Goal: Communication & Community: Ask a question

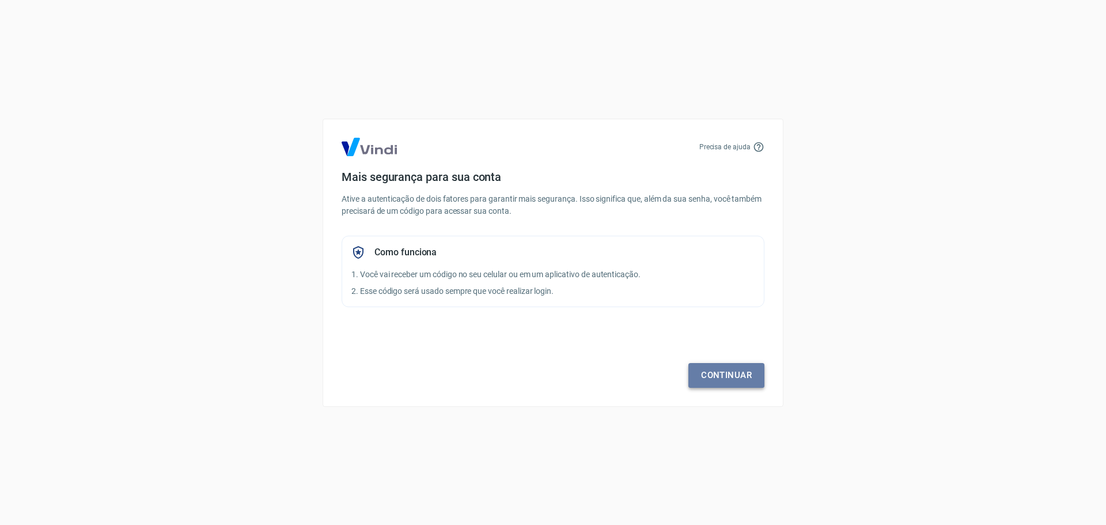
click at [713, 369] on link "Continuar" at bounding box center [726, 375] width 76 height 24
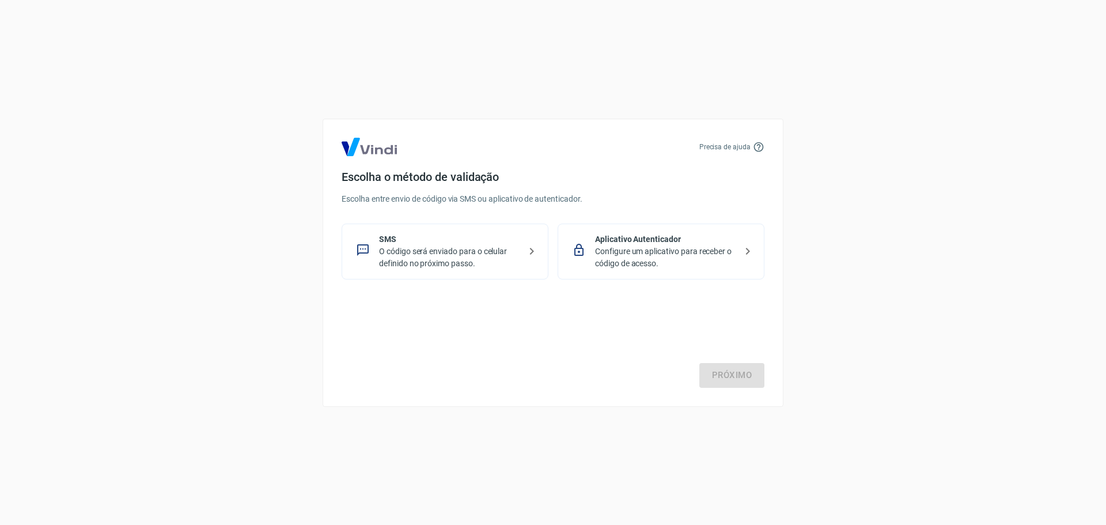
click at [503, 253] on p "O código será enviado para o celular definido no próximo passo." at bounding box center [449, 257] width 141 height 24
click at [733, 383] on link "Próximo" at bounding box center [731, 375] width 65 height 24
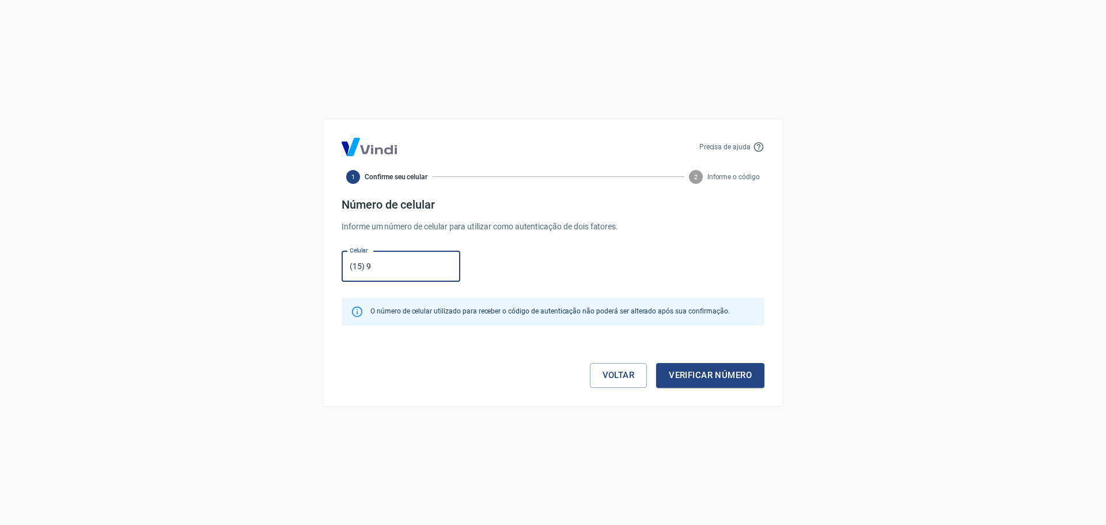
click at [431, 274] on input "(15) 9" at bounding box center [400, 266] width 119 height 31
type input "[PHONE_NUMBER]"
click at [730, 377] on button "Verificar número" at bounding box center [710, 375] width 108 height 24
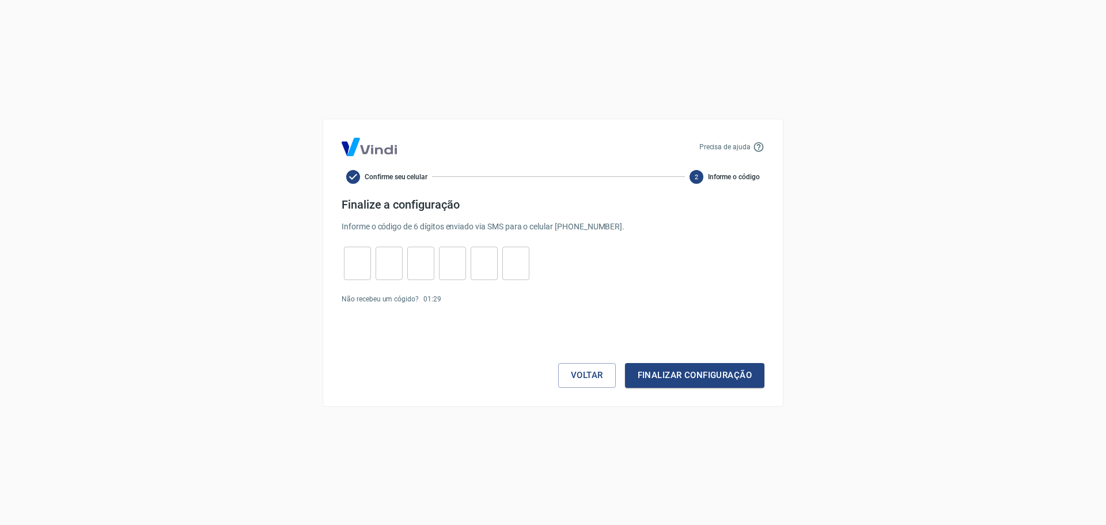
click at [356, 256] on input "tel" at bounding box center [357, 262] width 27 height 25
type input "7"
type input "3"
type input "6"
type input "7"
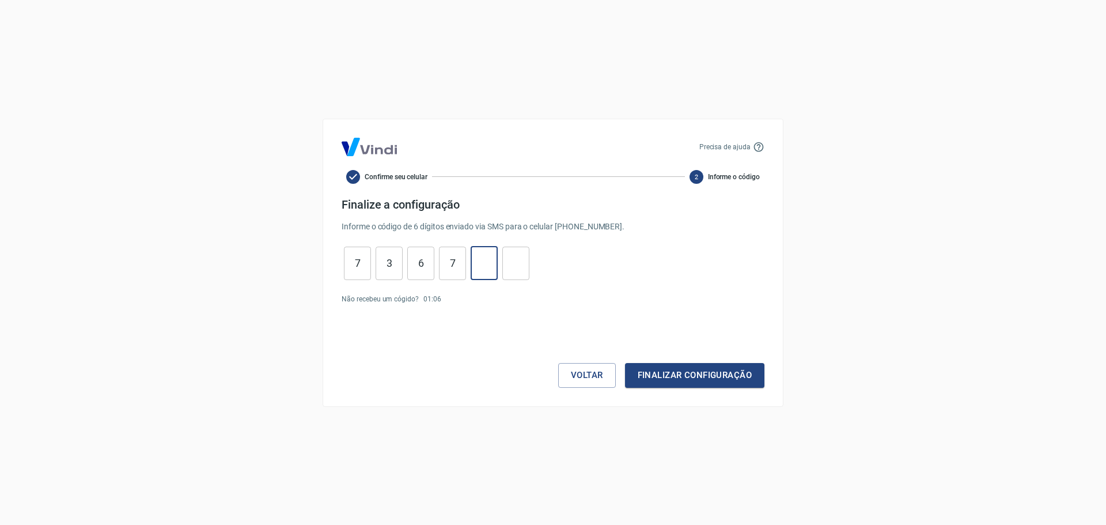
type input "8"
type input "9"
type input "6"
click at [744, 366] on button "Finalizar configuração" at bounding box center [694, 375] width 139 height 24
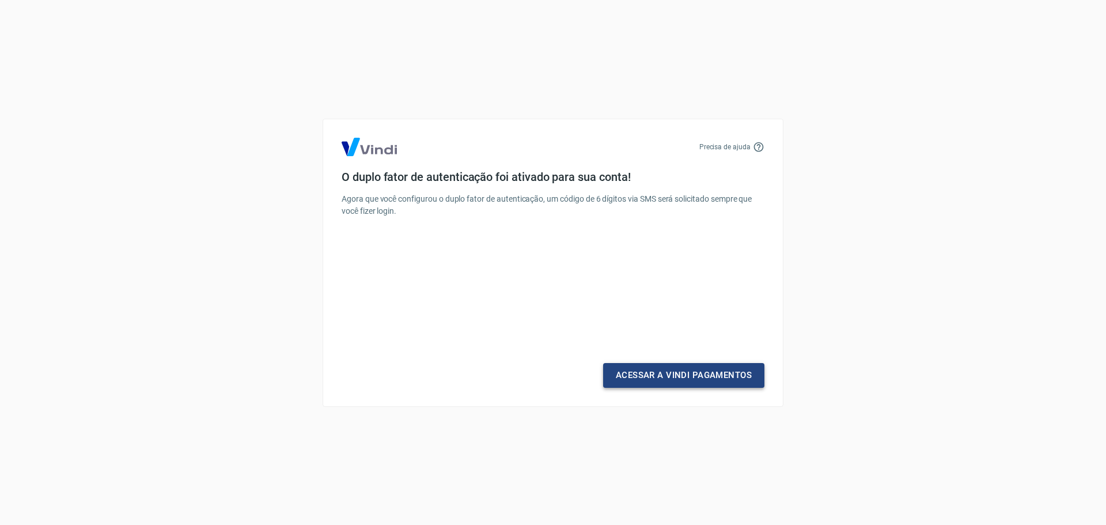
click at [741, 371] on link "Acessar a Vindi Pagamentos" at bounding box center [683, 375] width 161 height 24
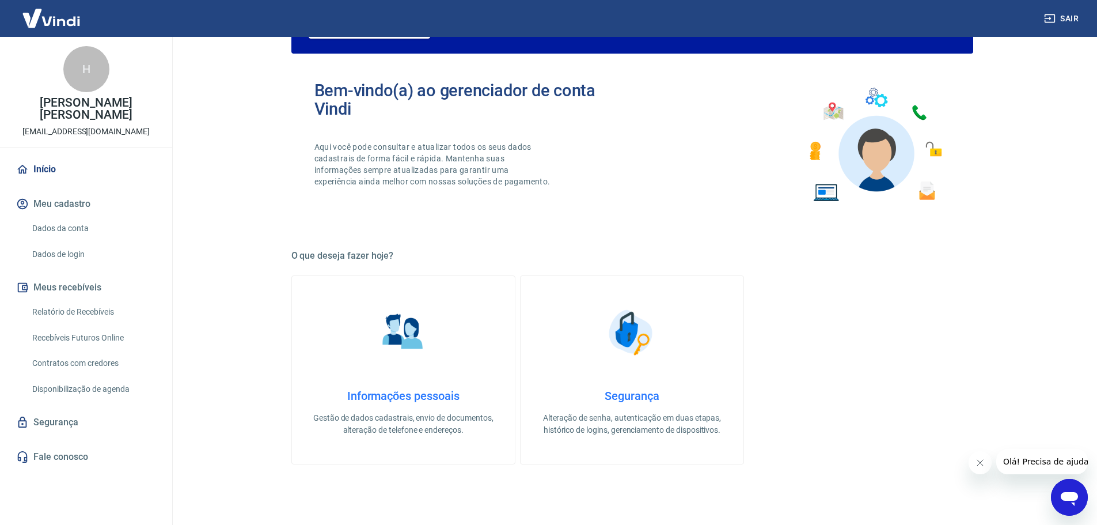
scroll to position [173, 0]
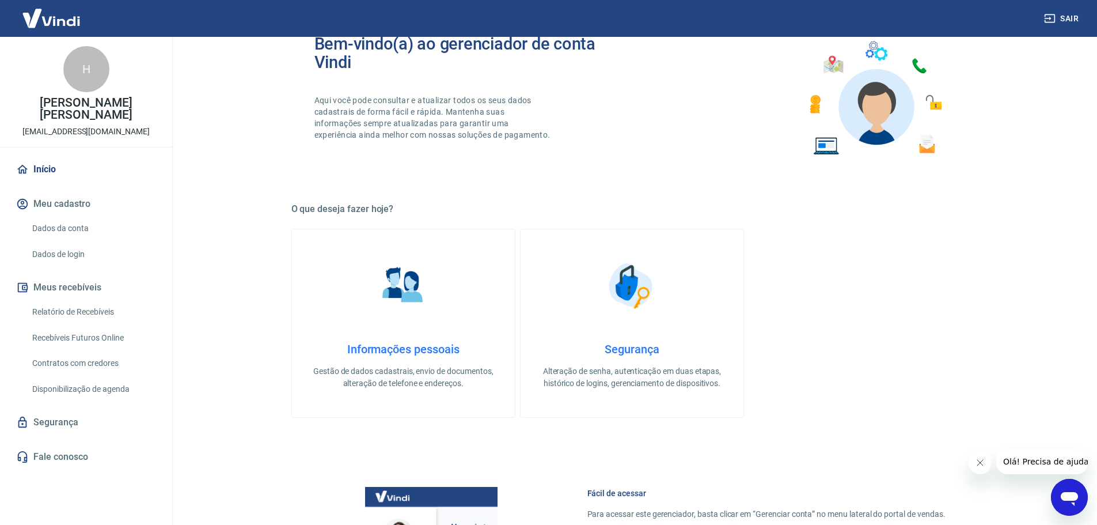
click at [109, 316] on link "Relatório de Recebíveis" at bounding box center [93, 312] width 131 height 24
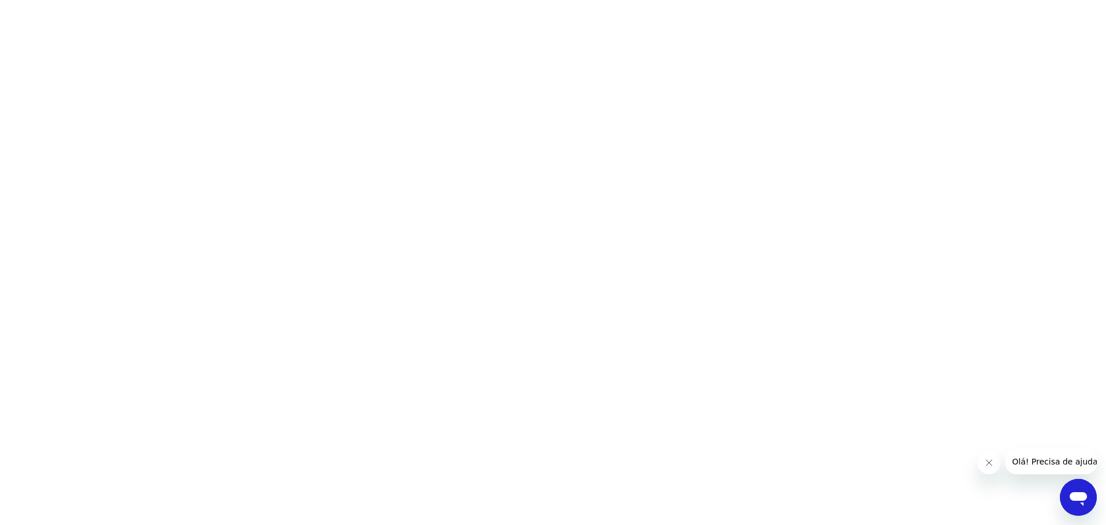
click at [986, 459] on icon "Fechar mensagem da empresa" at bounding box center [987, 462] width 9 height 9
click at [77, 0] on html at bounding box center [553, 0] width 1106 height 0
click at [322, 0] on html at bounding box center [553, 0] width 1106 height 0
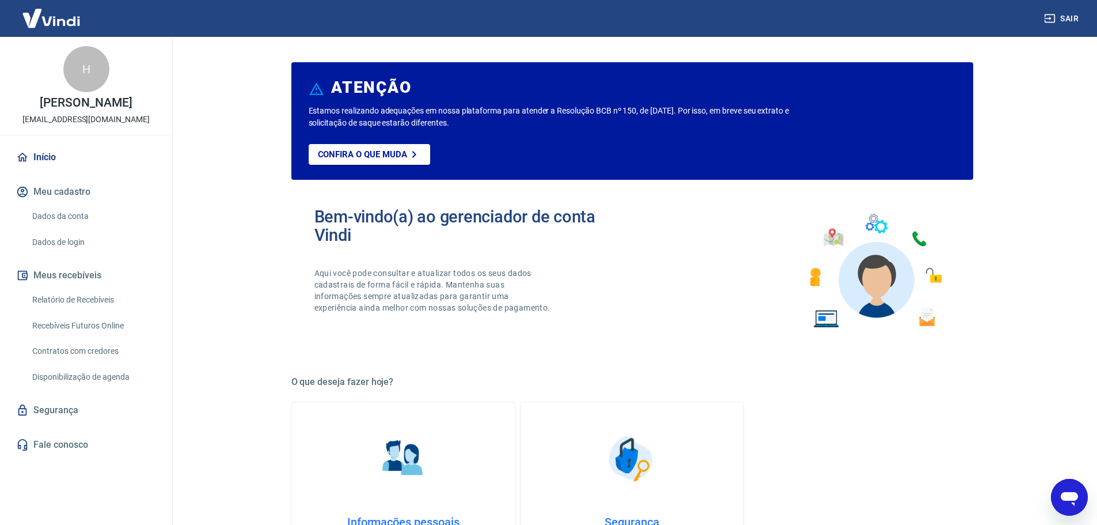
click at [88, 337] on link "Recebíveis Futuros Online" at bounding box center [93, 326] width 131 height 24
click at [114, 454] on link "Fale conosco" at bounding box center [86, 444] width 145 height 25
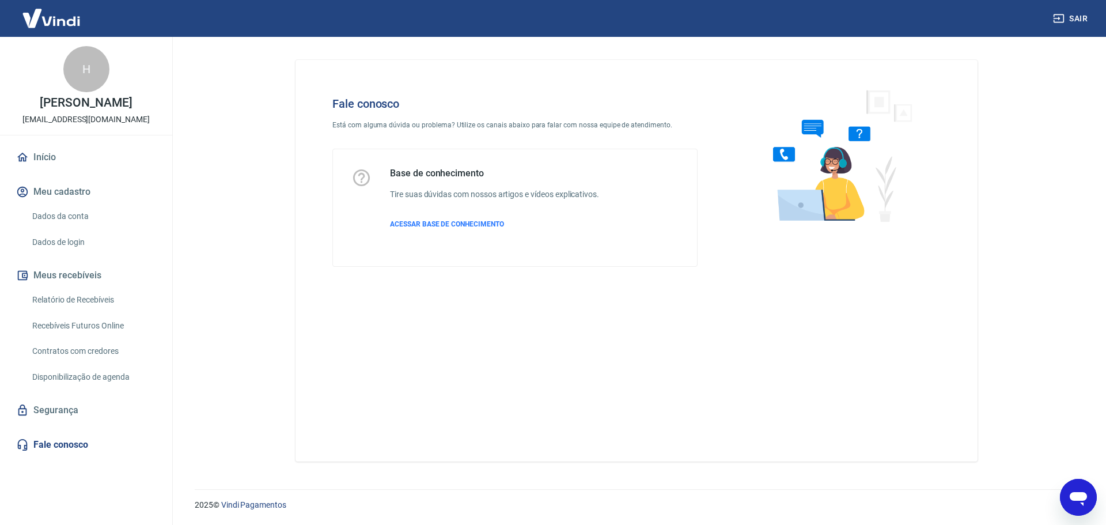
click at [1076, 496] on icon "Abrir janela de mensagens" at bounding box center [1077, 499] width 17 height 14
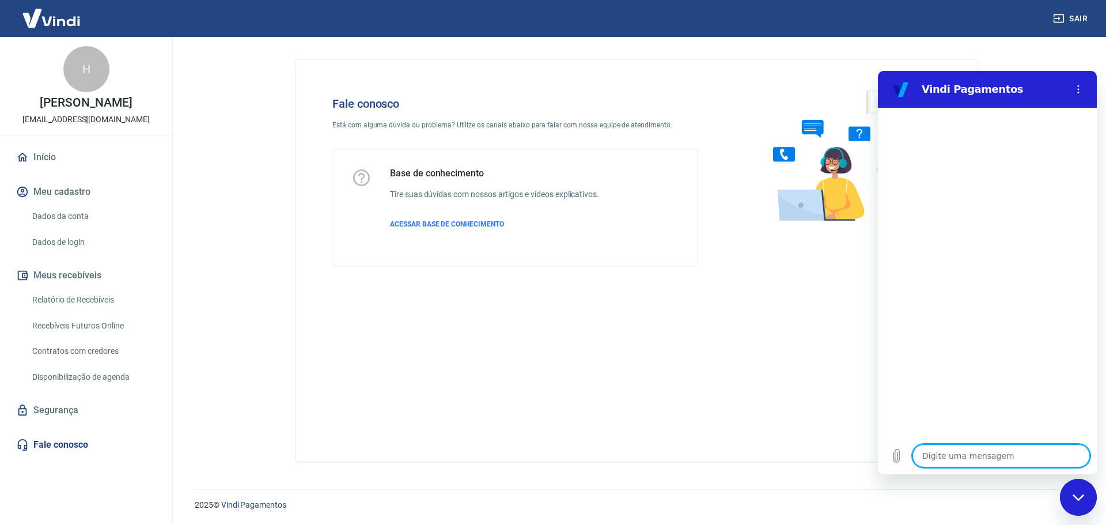
click at [950, 461] on textarea at bounding box center [1000, 455] width 177 height 23
type textarea "o"
type textarea "x"
type textarea "ol"
type textarea "x"
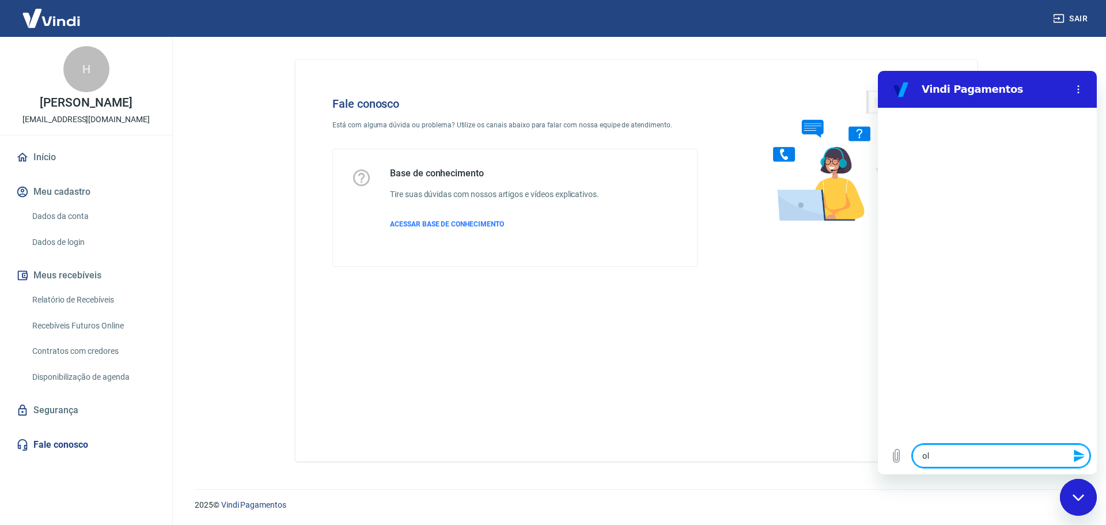
type textarea "ola"
type textarea "x"
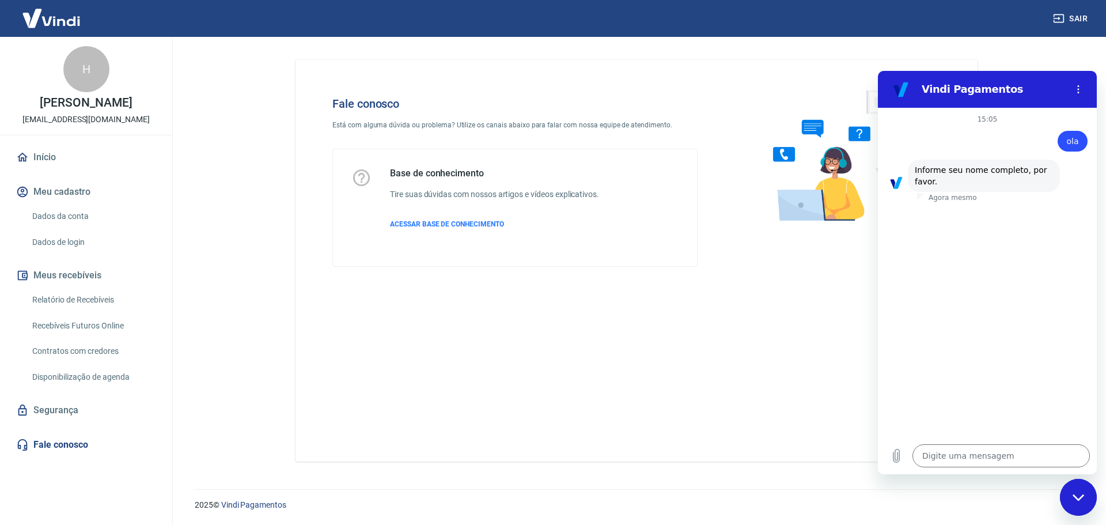
drag, startPoint x: 101, startPoint y: 115, endPoint x: 14, endPoint y: 100, distance: 88.3
click at [40, 100] on p "[PERSON_NAME] [PERSON_NAME]" at bounding box center [86, 103] width 92 height 12
copy p "[PERSON_NAME] [PERSON_NAME]"
click at [952, 454] on textarea at bounding box center [1000, 455] width 177 height 23
paste textarea "[PERSON_NAME] [PERSON_NAME]"
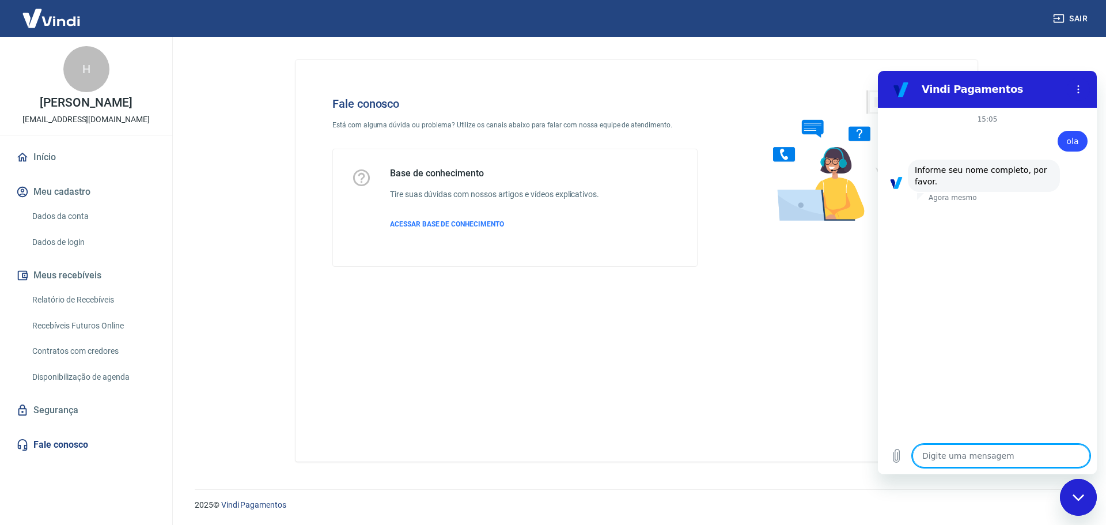
type textarea "[PERSON_NAME] [PERSON_NAME]"
type textarea "x"
type textarea "[PERSON_NAME] [PERSON_NAME]"
click at [1081, 458] on icon "Enviar mensagem" at bounding box center [1078, 455] width 11 height 13
type textarea "x"
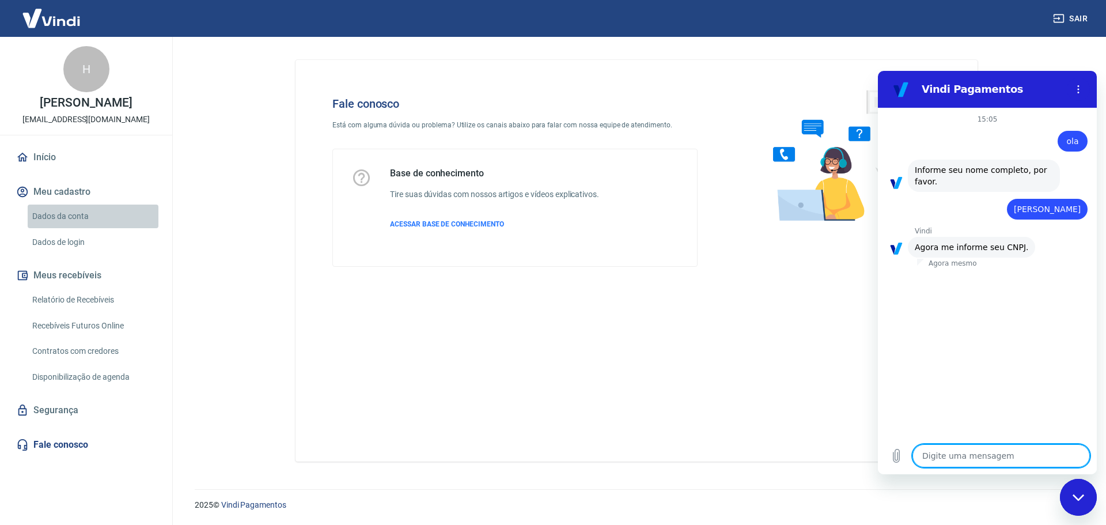
click at [93, 228] on link "Dados da conta" at bounding box center [93, 216] width 131 height 24
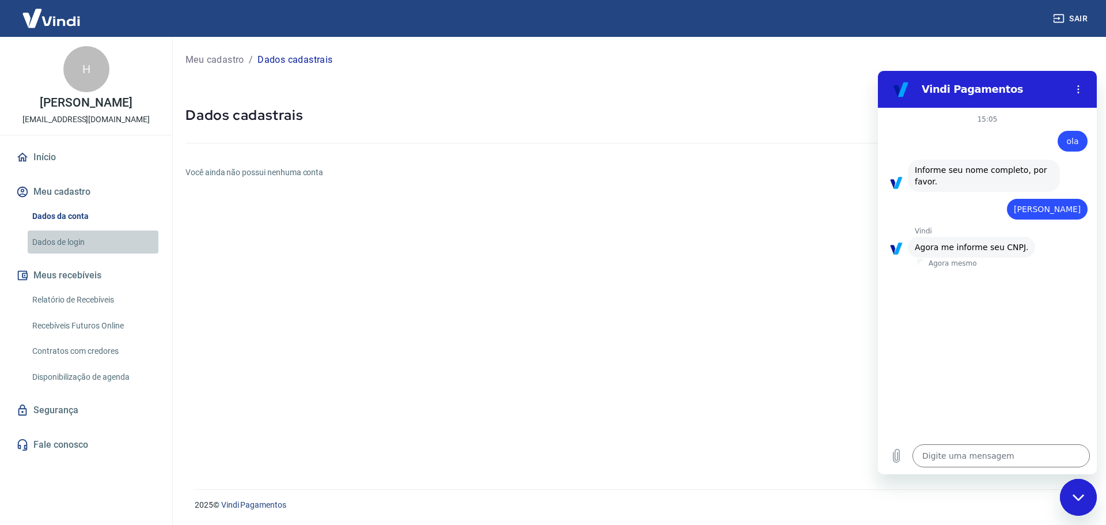
click at [73, 252] on link "Dados de login" at bounding box center [93, 242] width 131 height 24
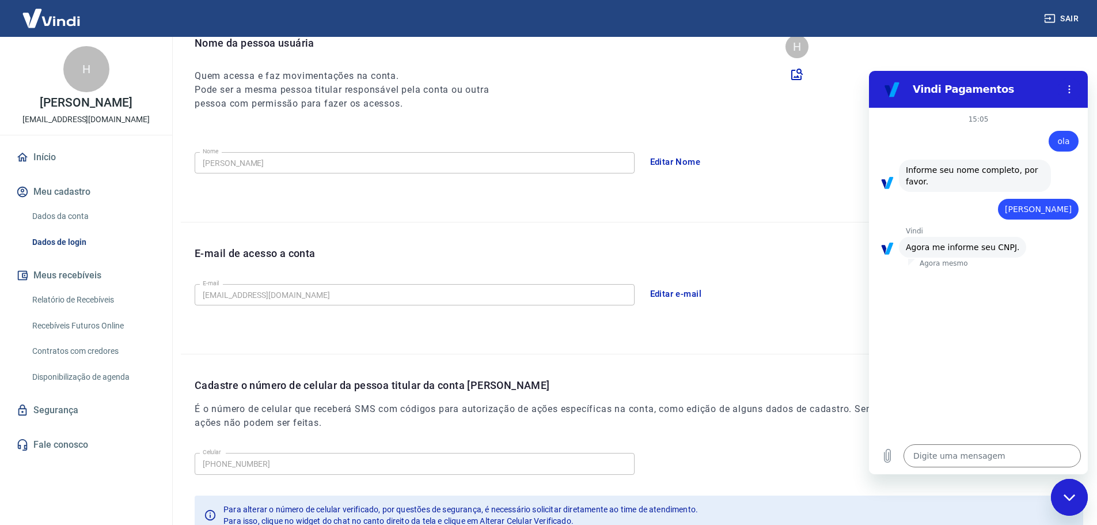
scroll to position [213, 0]
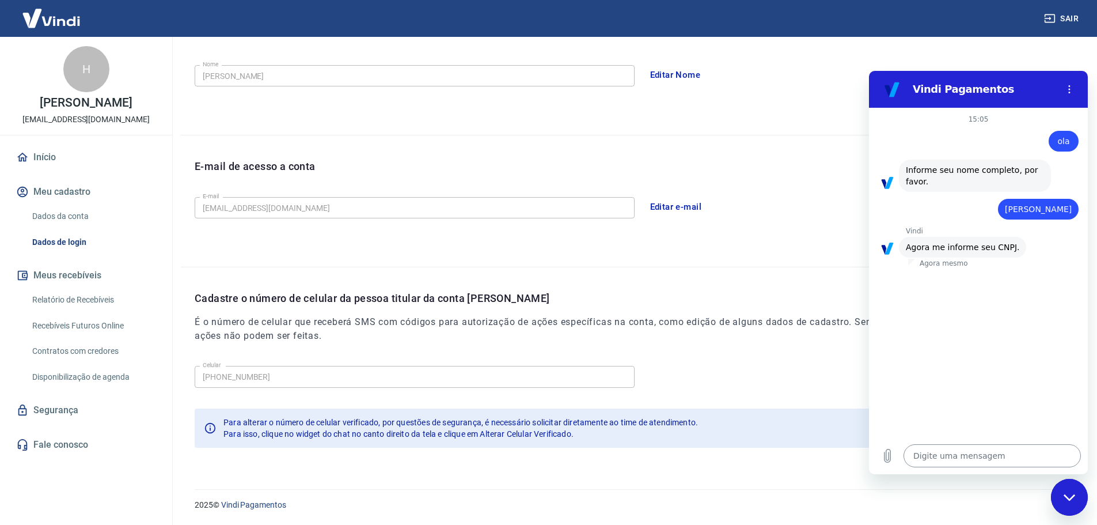
click at [1007, 455] on textarea at bounding box center [991, 455] width 177 height 23
type textarea "2"
type textarea "x"
type textarea "22"
type textarea "x"
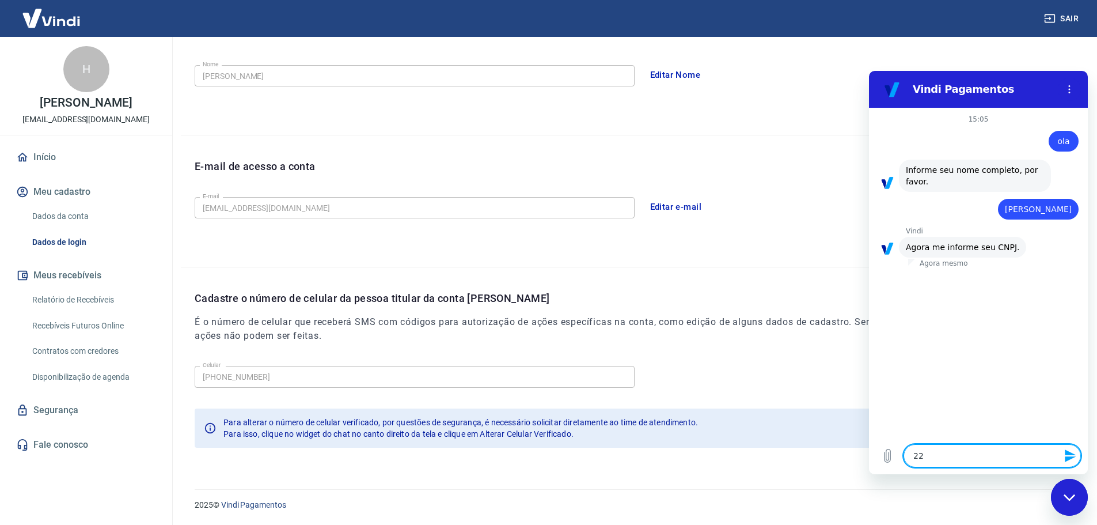
type textarea "221"
type textarea "x"
type textarea "2212"
type textarea "x"
type textarea "22125"
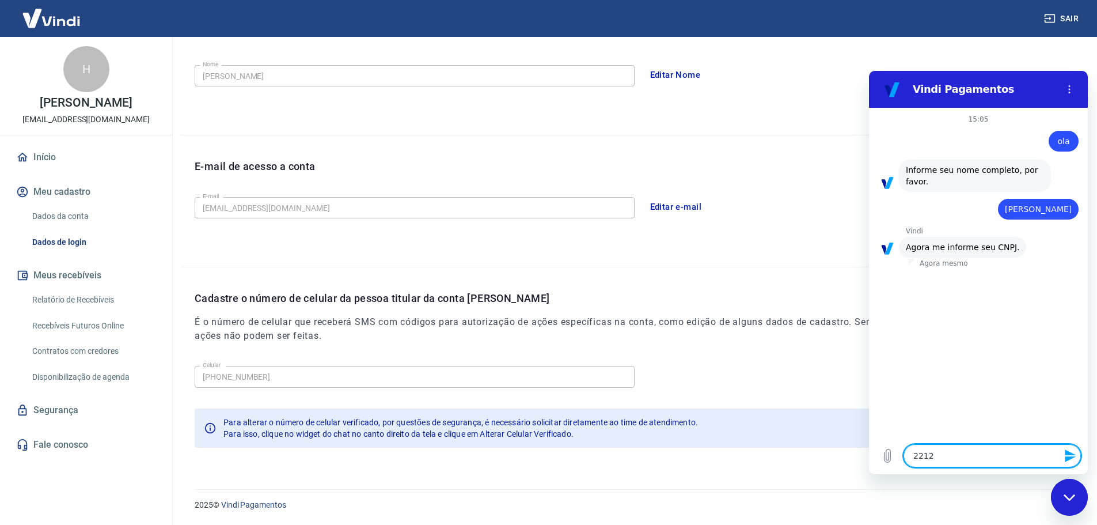
type textarea "x"
type textarea "221252"
type textarea "x"
type textarea "2212523"
type textarea "x"
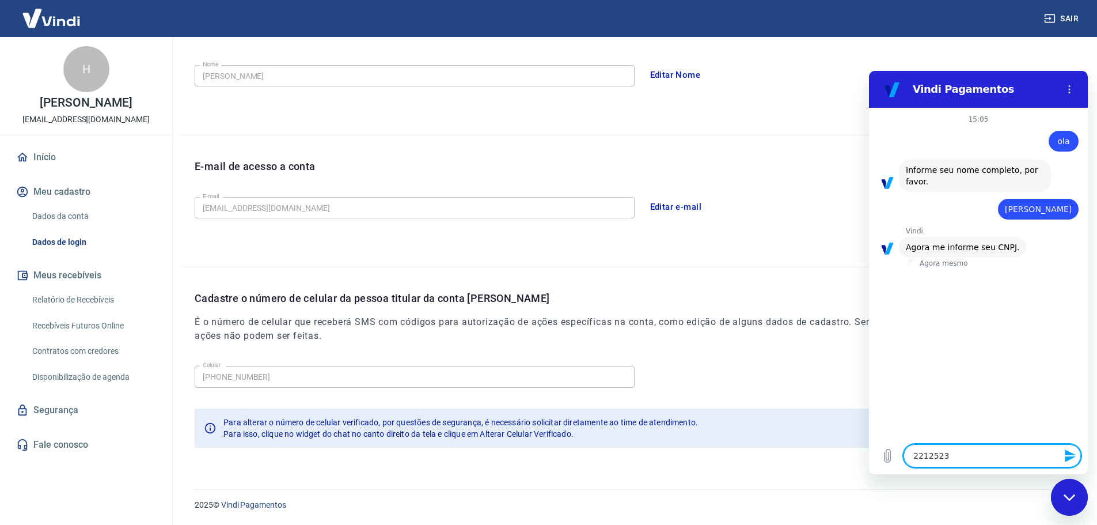
type textarea "22125234"
type textarea "x"
type textarea "221252340"
type textarea "x"
type textarea "2212523400"
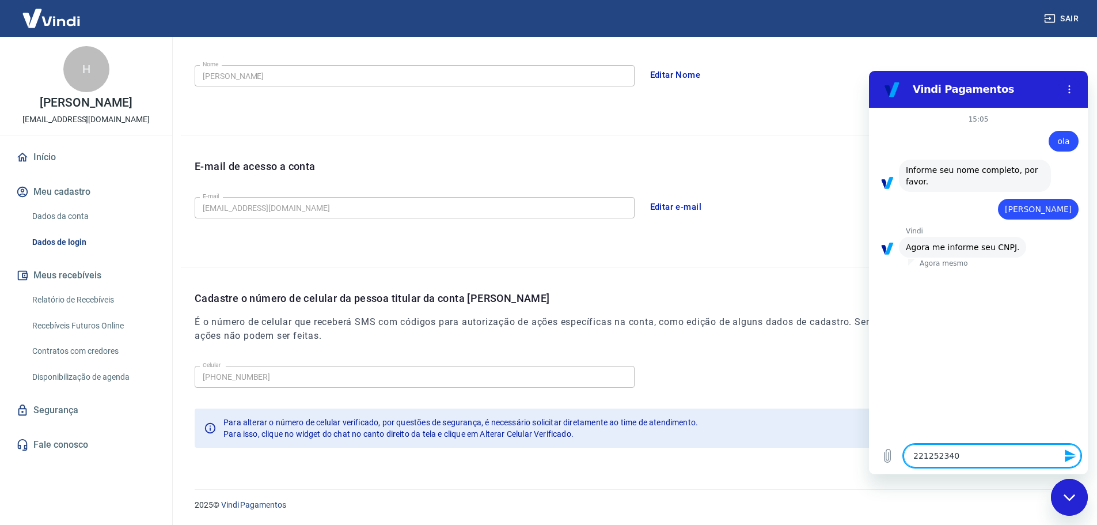
type textarea "x"
type textarea "22125234000"
type textarea "x"
type textarea "221252340001"
type textarea "x"
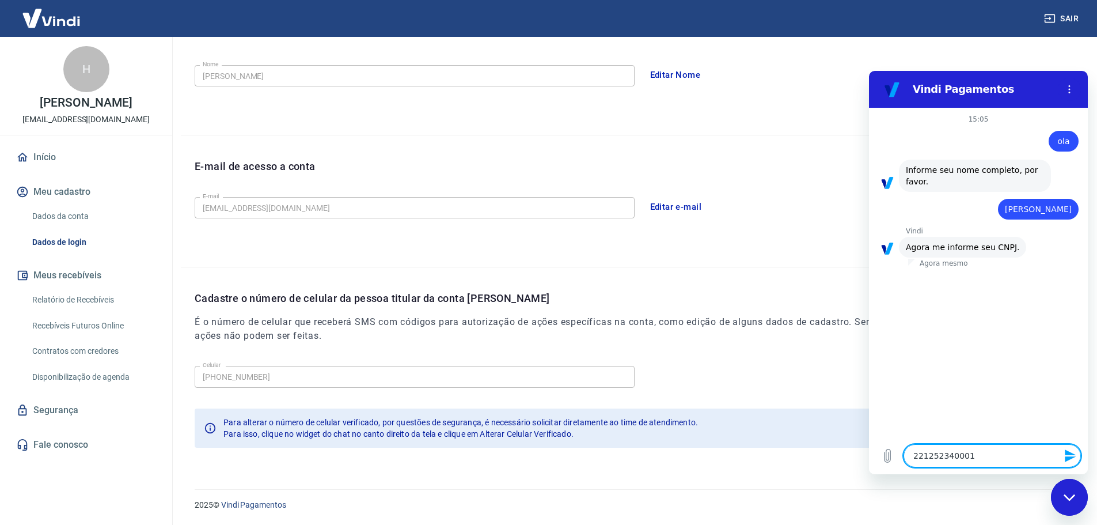
type textarea "2212523400010"
type textarea "x"
type textarea "22125234000106"
type textarea "x"
type textarea "22125234000106"
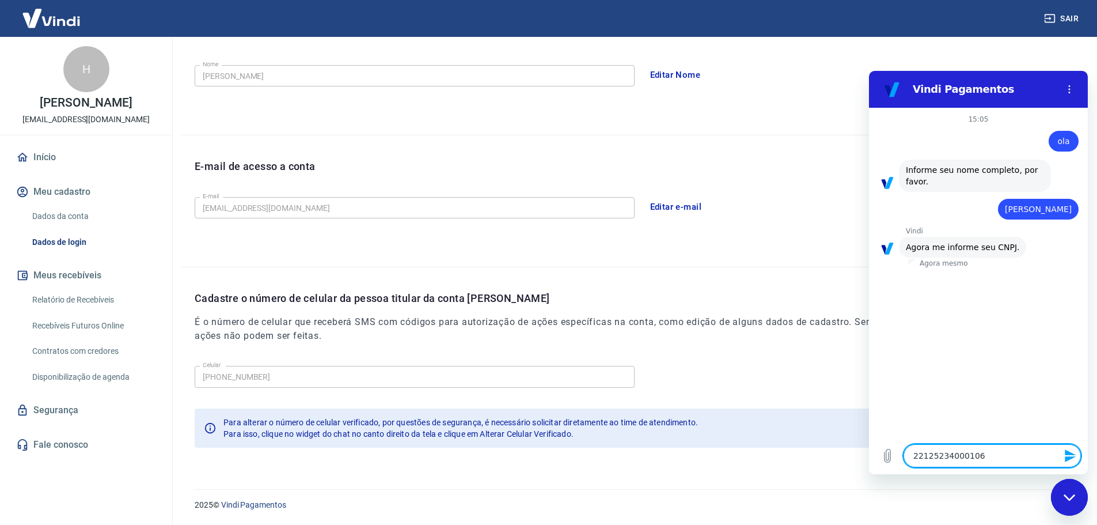
click at [1065, 452] on icon "Enviar mensagem" at bounding box center [1071, 456] width 14 height 14
type textarea "x"
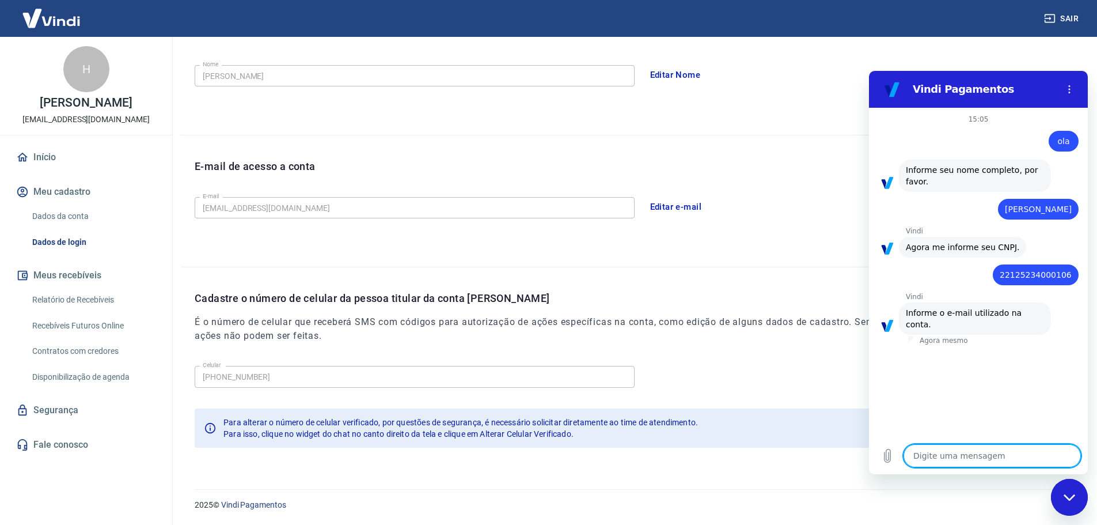
type textarea "f"
type textarea "x"
click at [956, 452] on textarea "f" at bounding box center [991, 455] width 177 height 23
type textarea "fi"
type textarea "x"
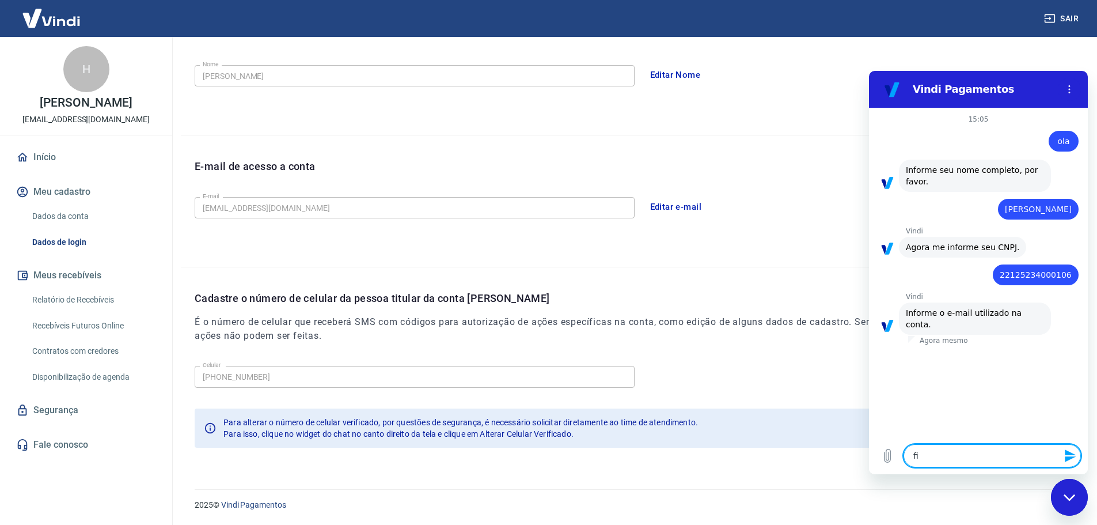
type textarea "fin"
type textarea "x"
type textarea "fina"
type textarea "x"
type textarea "finan"
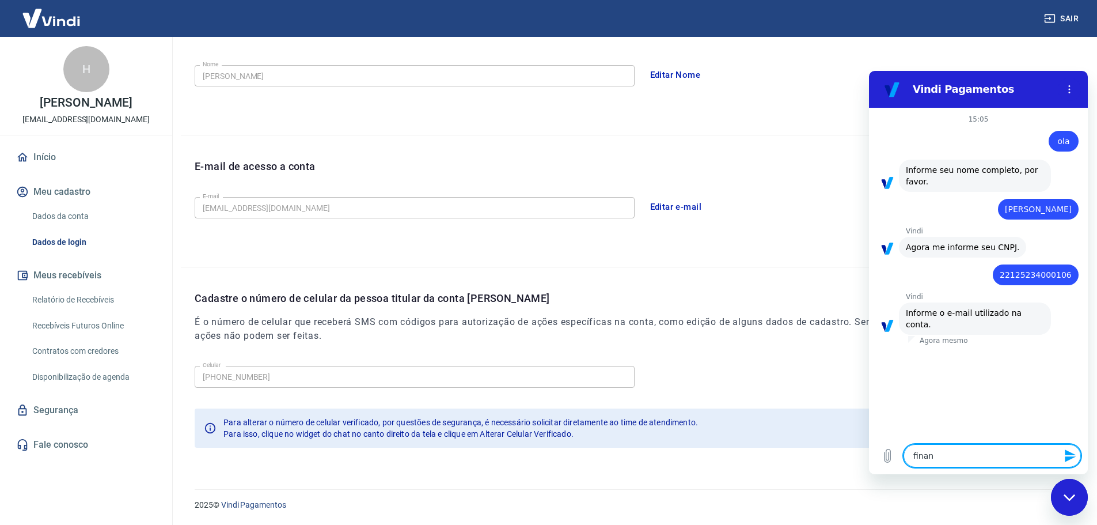
type textarea "x"
type textarea "financ"
type textarea "x"
type textarea "finance"
type textarea "x"
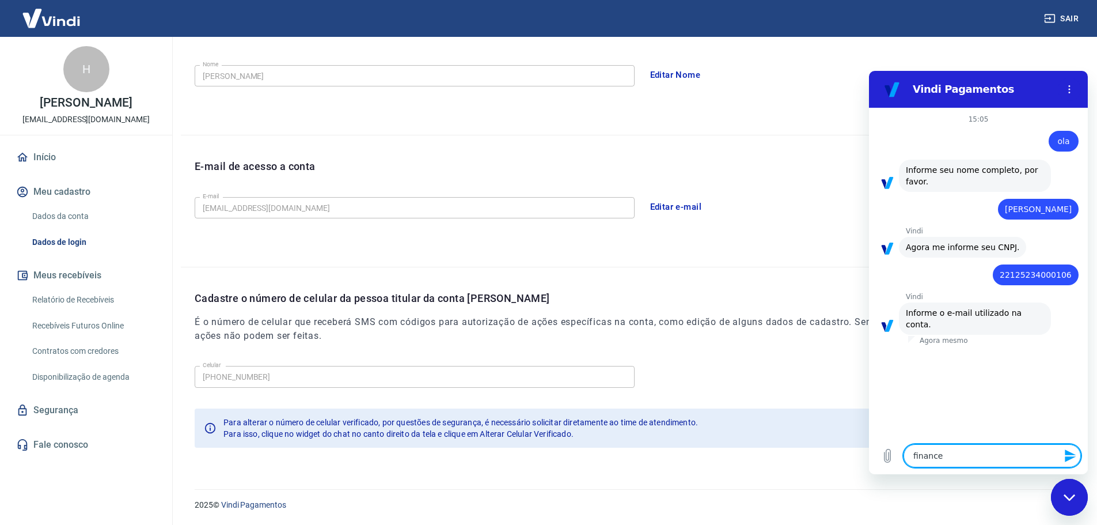
type textarea "financei"
type textarea "x"
type textarea "financeir"
type textarea "x"
type textarea "financeiro"
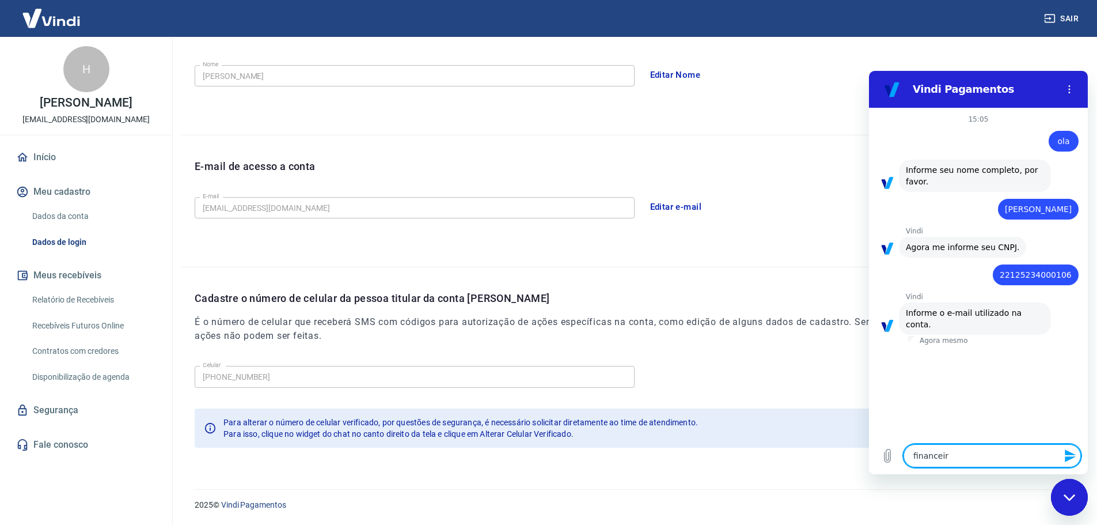
type textarea "x"
type textarea "financeiro3"
type textarea "x"
type textarea "financeiro3@"
type textarea "x"
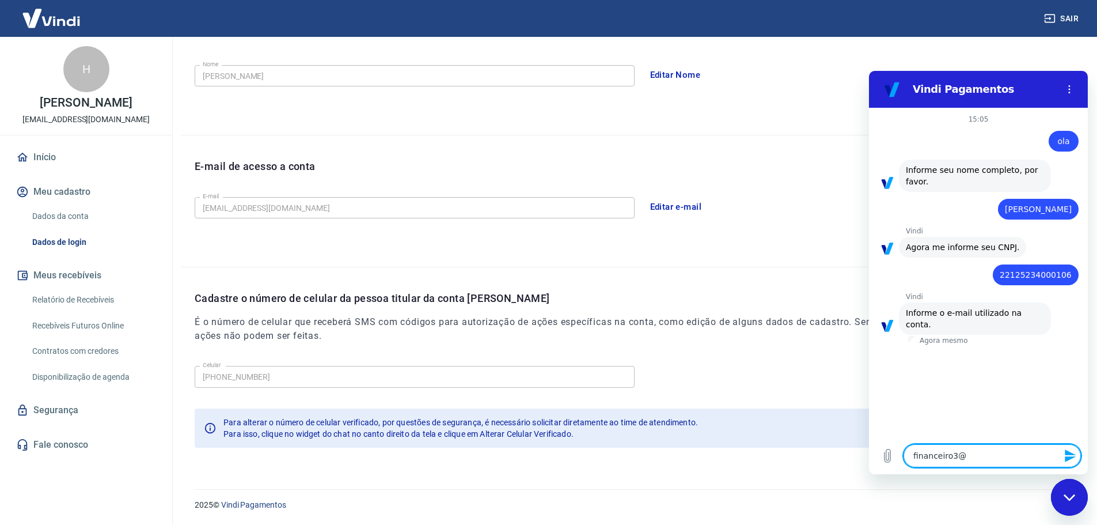
type textarea "financeiro3@g"
type textarea "x"
type textarea "financeiro3@gh"
type textarea "x"
type textarea "financeiro3@ghi"
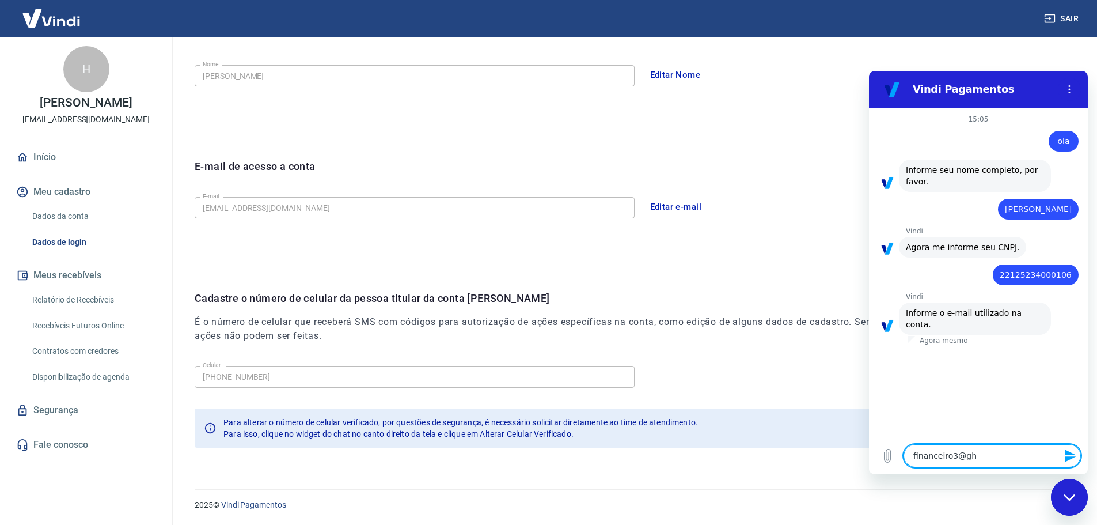
type textarea "x"
type textarea "financeiro3@ghim"
type textarea "x"
type textarea "financeiro3@ghimp"
type textarea "x"
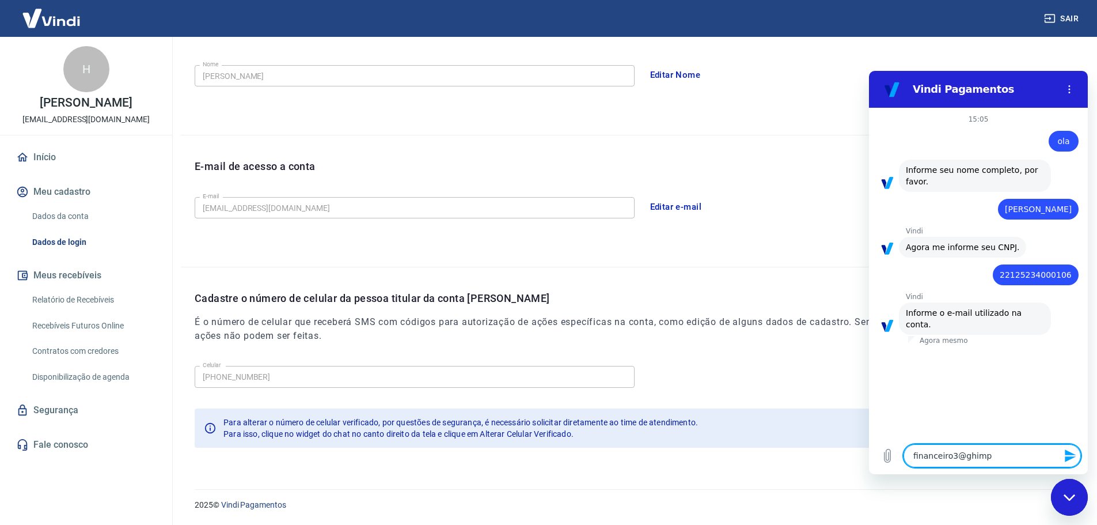
type textarea "financeiro3@ghimpe"
type textarea "x"
type textarea "financeiro3@ghimper"
type textarea "x"
type textarea "financeiro3@ghimpera"
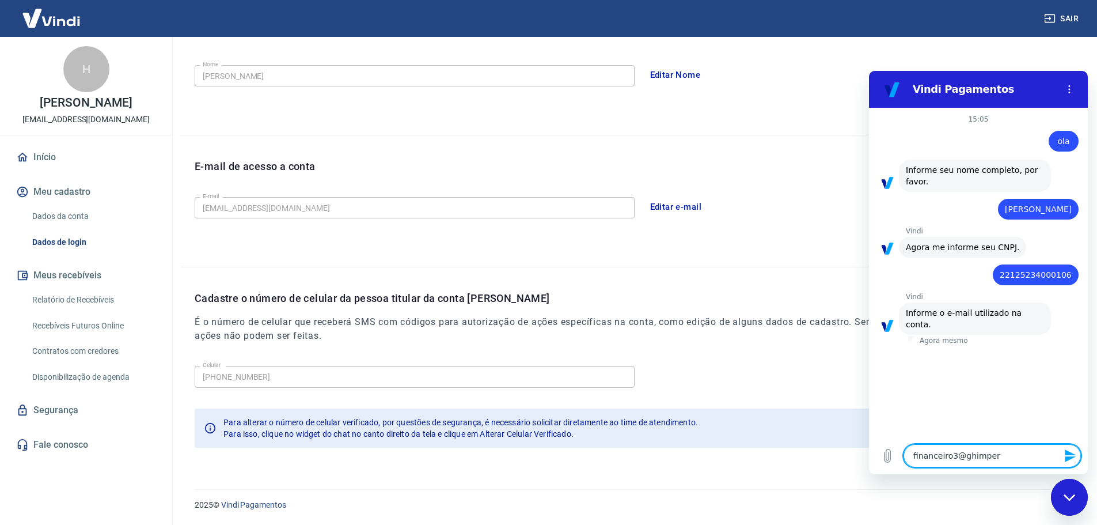
type textarea "x"
type textarea "financeiro3@ghimperac"
type textarea "x"
type textarea "financeiro3@ghimperaca"
type textarea "x"
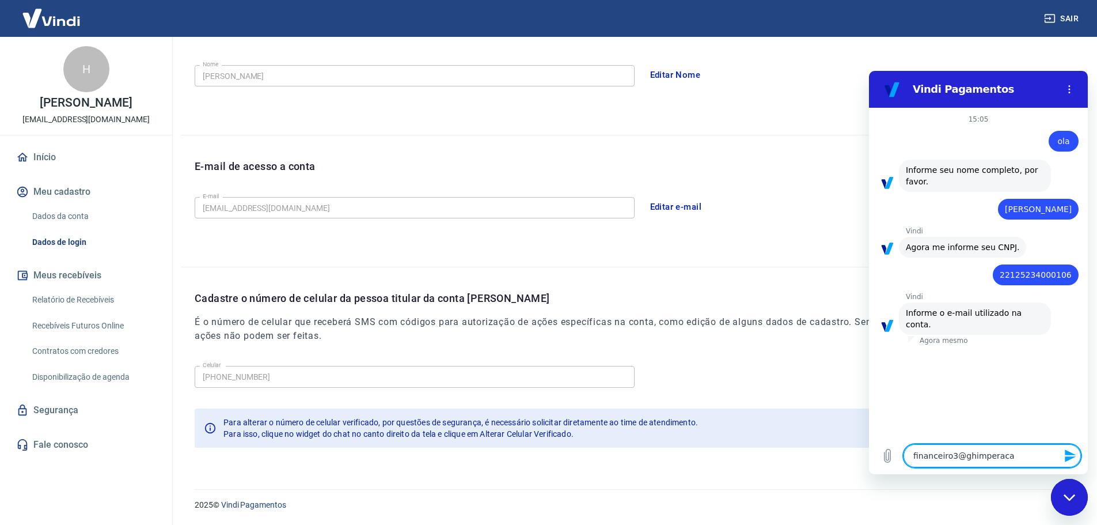
type textarea "financeiro3@ghimperacad"
type textarea "x"
type textarea "financeiro3@ghimperacade"
type textarea "x"
type textarea "financeiro3@ghimperacadem"
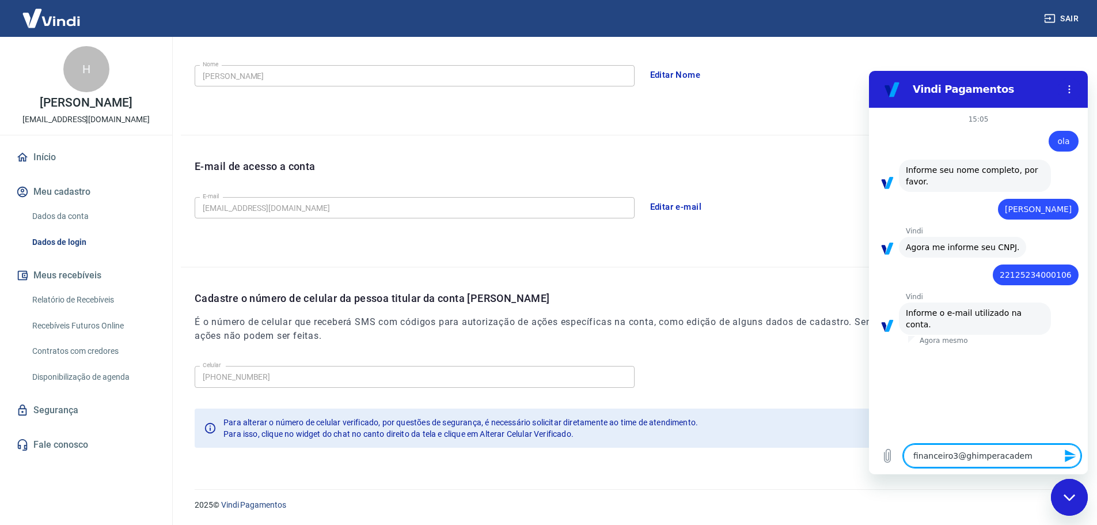
type textarea "x"
type textarea "financeiro3@ghimperacademi"
type textarea "x"
type textarea "financeiro3@ghimperacademia"
type textarea "x"
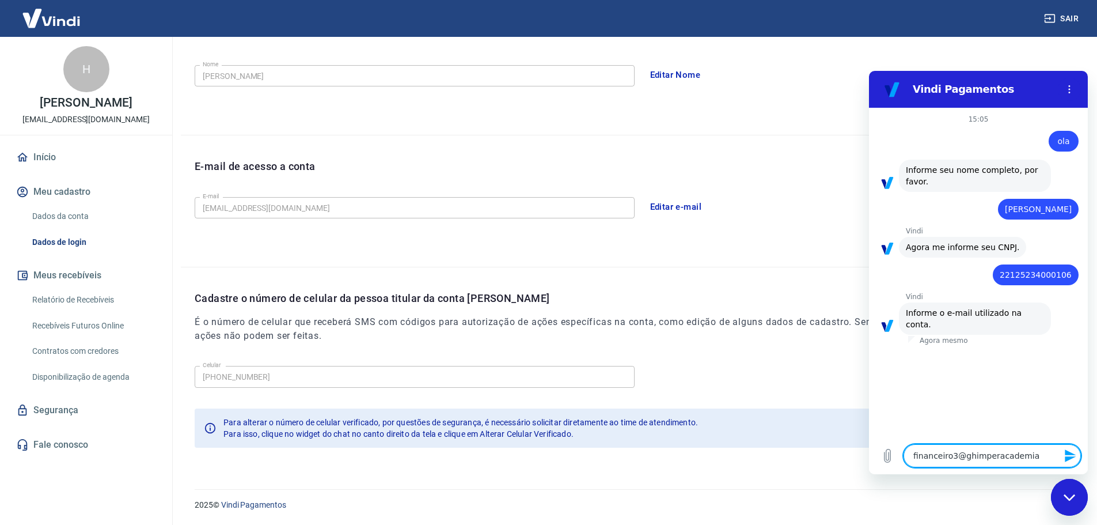
type textarea "financeiro3@ghimperacademias"
type textarea "x"
type textarea "financeiro3@ghimperacademias."
type textarea "x"
type textarea "financeiro3@ghimperacademias.,"
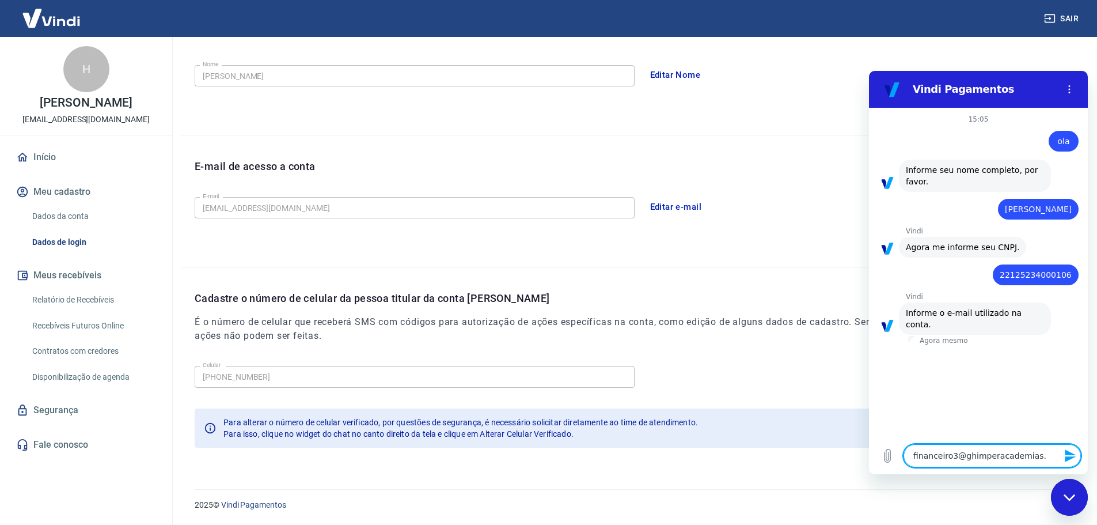
type textarea "x"
type textarea "financeiro3@ghimperacademias.,c"
type textarea "x"
type textarea "financeiro3@ghimperacademias.,co"
type textarea "x"
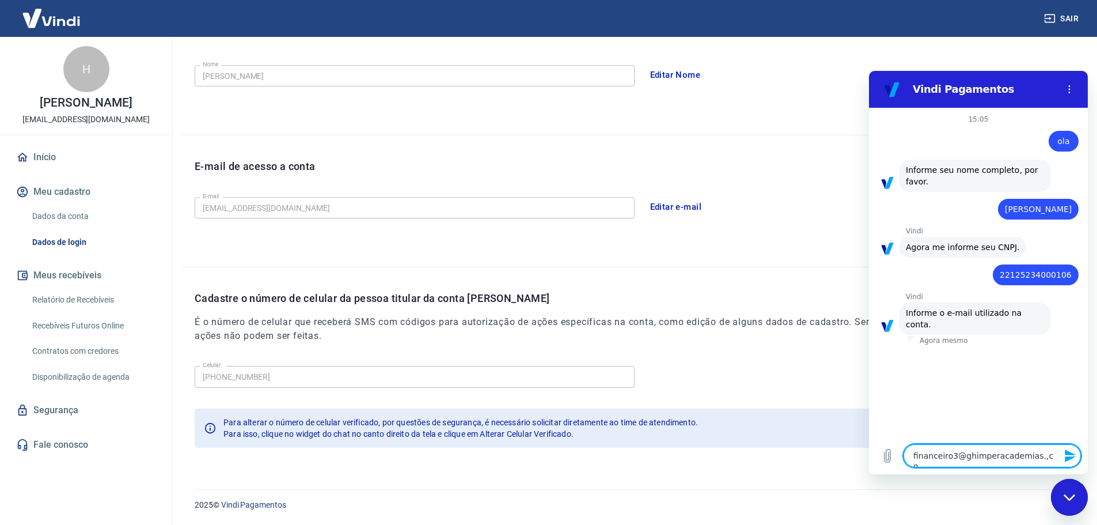
type textarea "financeiro3@ghimperacademias.,com"
type textarea "x"
type textarea "financeiro3@ghimperacademias.,co"
type textarea "x"
type textarea "financeiro3@ghimperacademias.,c"
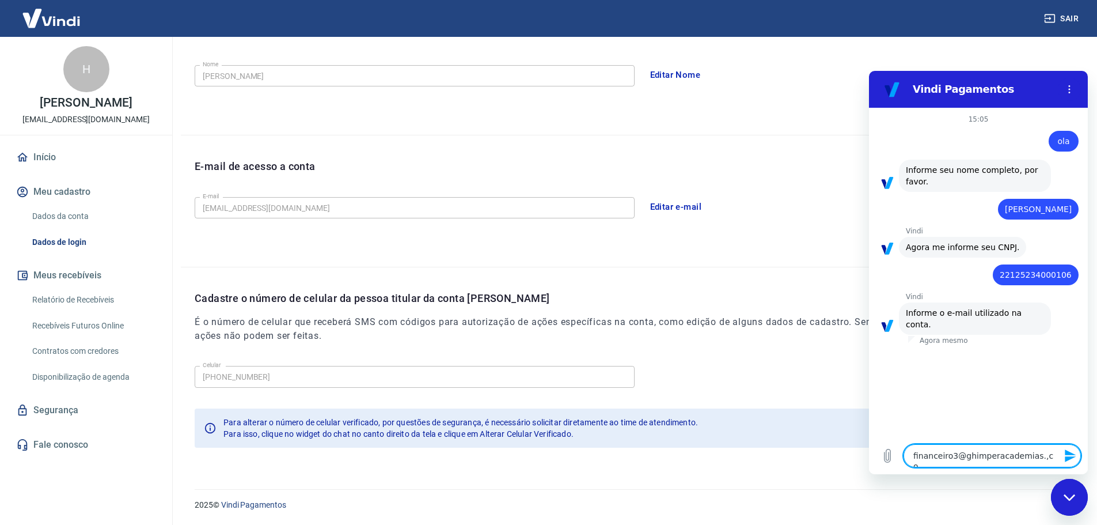
type textarea "x"
type textarea "financeiro3@ghimperacademias.,"
type textarea "x"
type textarea "financeiro3@ghimperacademias."
type textarea "x"
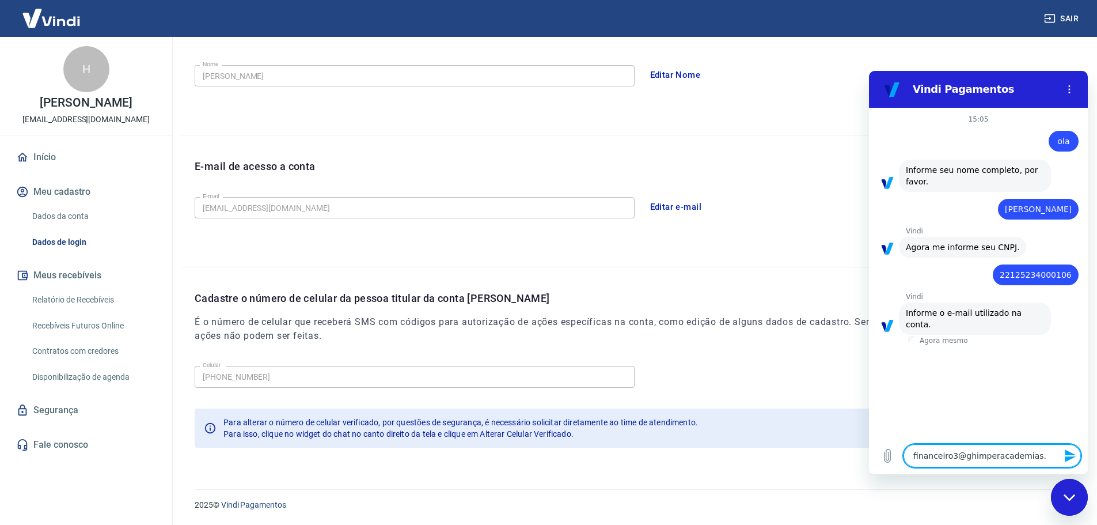
type textarea "financeiro3@ghimperacademias"
type textarea "x"
type textarea "financeiro3@ghimperacademias."
type textarea "x"
type textarea "financeiro3@ghimperacademias.c"
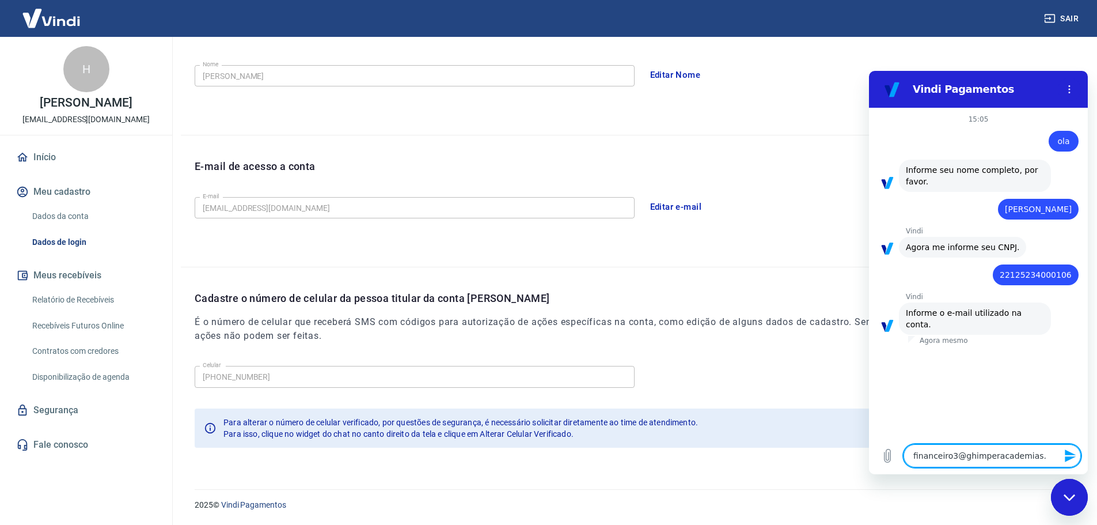
type textarea "x"
type textarea "financeiro3@ghimperacademias.co"
type textarea "x"
type textarea "financeiro3@ghimperacademias.com"
type textarea "x"
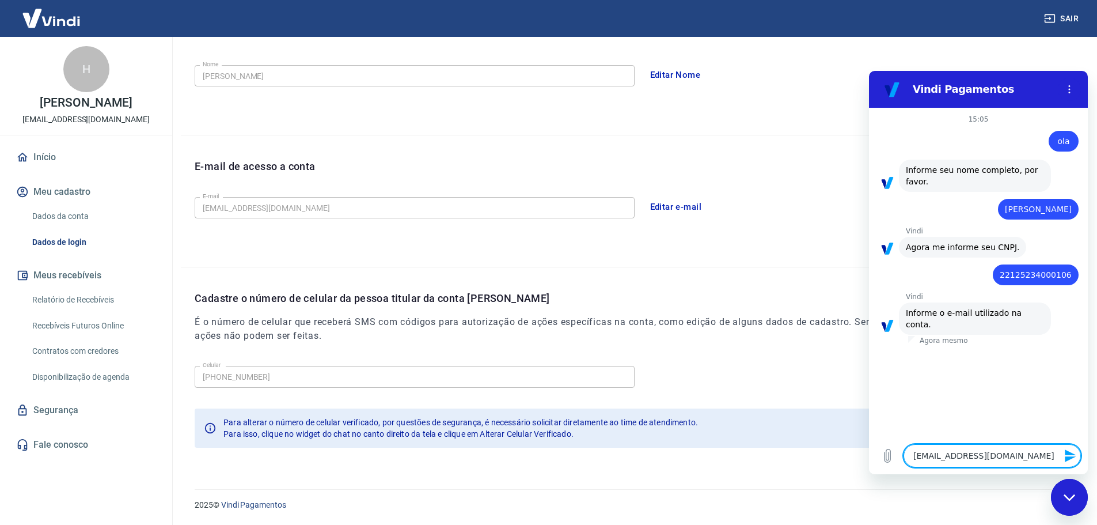
type textarea "financeiro3@ghimperacademias.com."
type textarea "x"
type textarea "financeiro3@ghimperacademias.com.b"
type textarea "x"
type textarea "[EMAIL_ADDRESS][DOMAIN_NAME]"
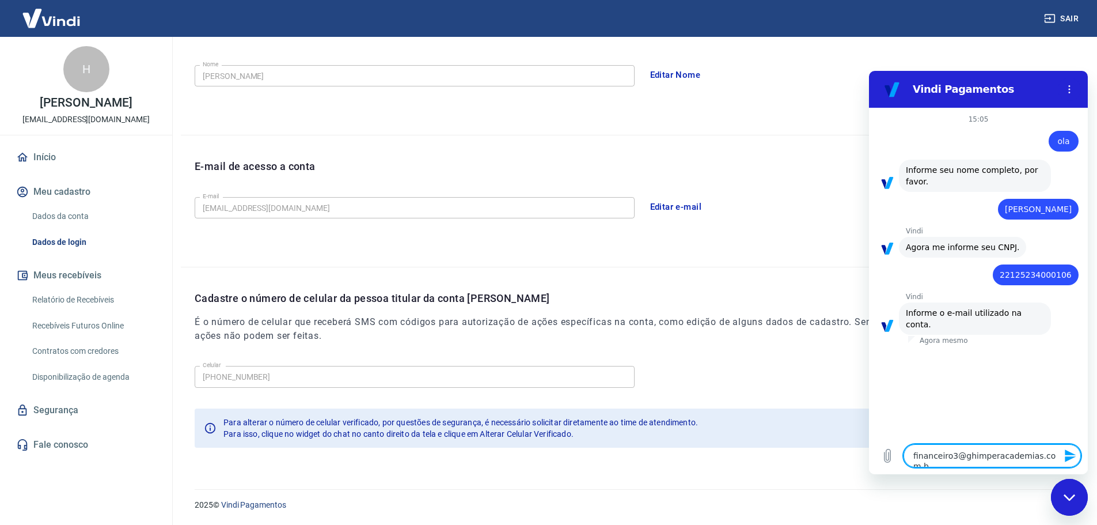
type textarea "x"
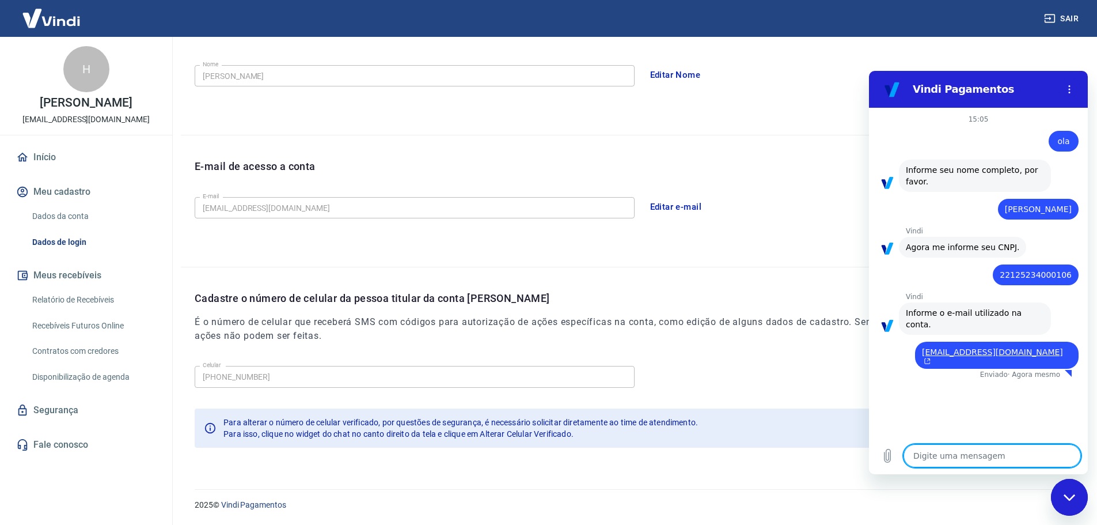
type textarea "x"
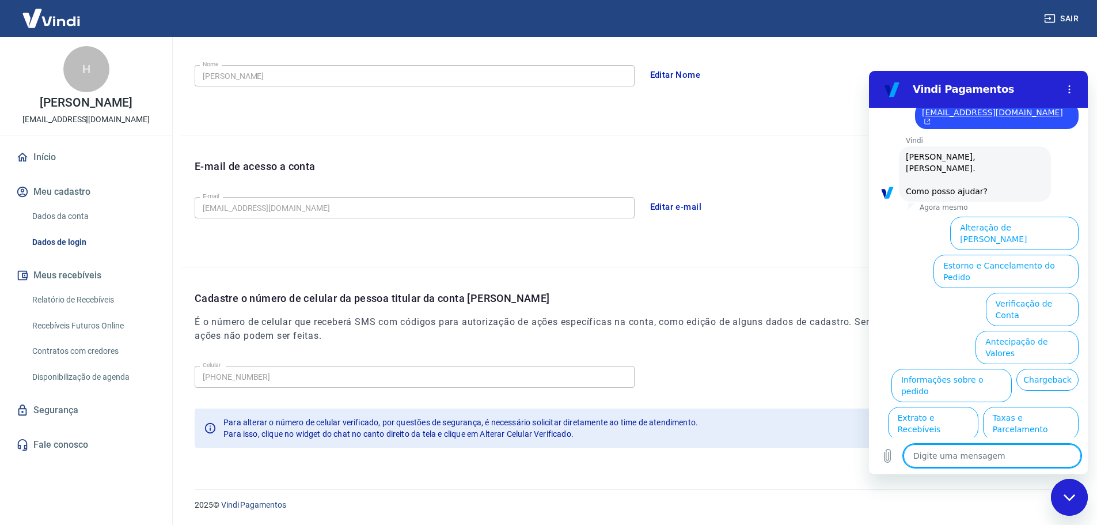
scroll to position [244, 0]
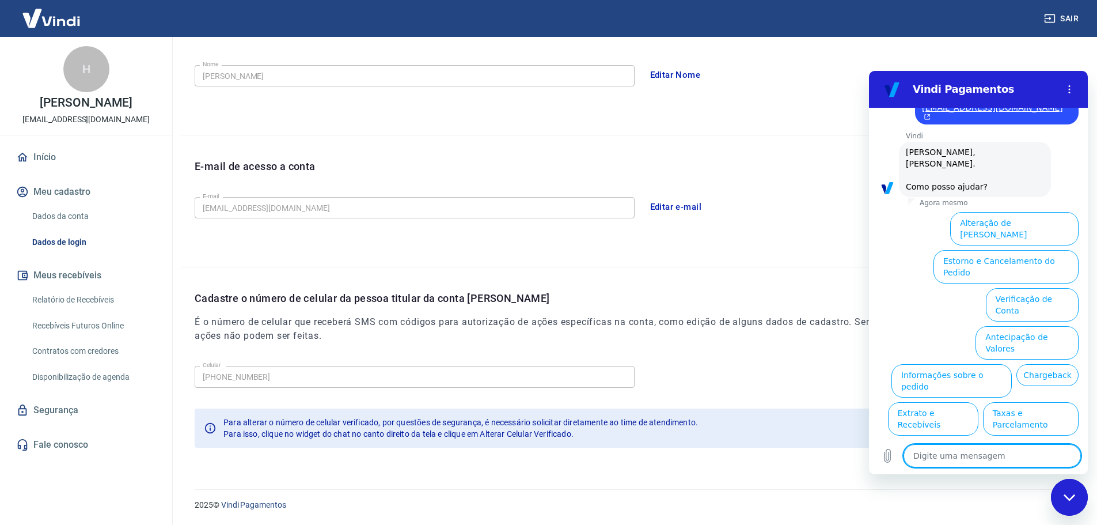
type textarea "c"
type textarea "x"
type textarea "ca"
type textarea "x"
type textarea "can"
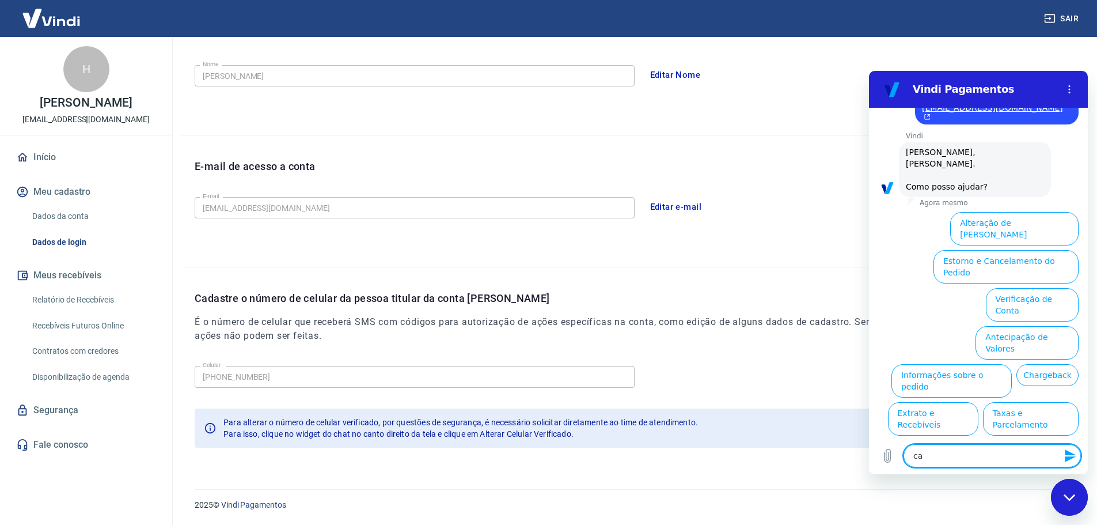
type textarea "x"
type textarea "canc"
type textarea "x"
type textarea "cance"
type textarea "x"
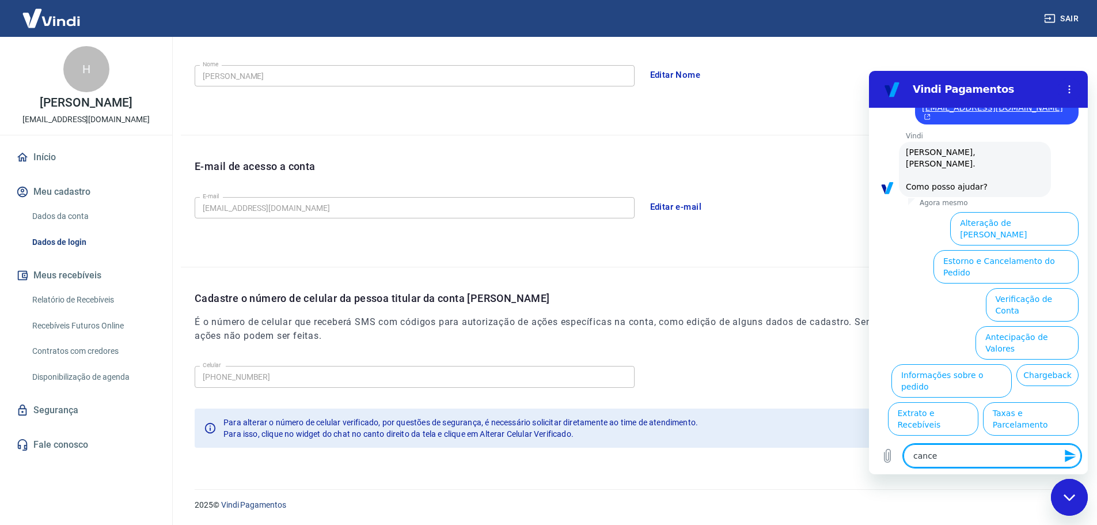
type textarea "cancel"
type textarea "x"
type textarea "cancela"
type textarea "x"
type textarea "cancelar"
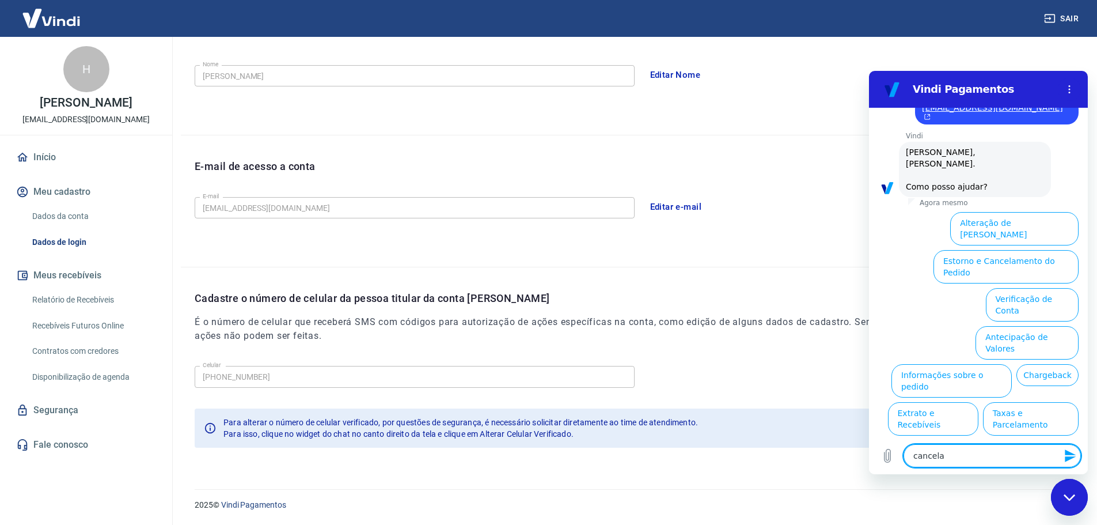
type textarea "x"
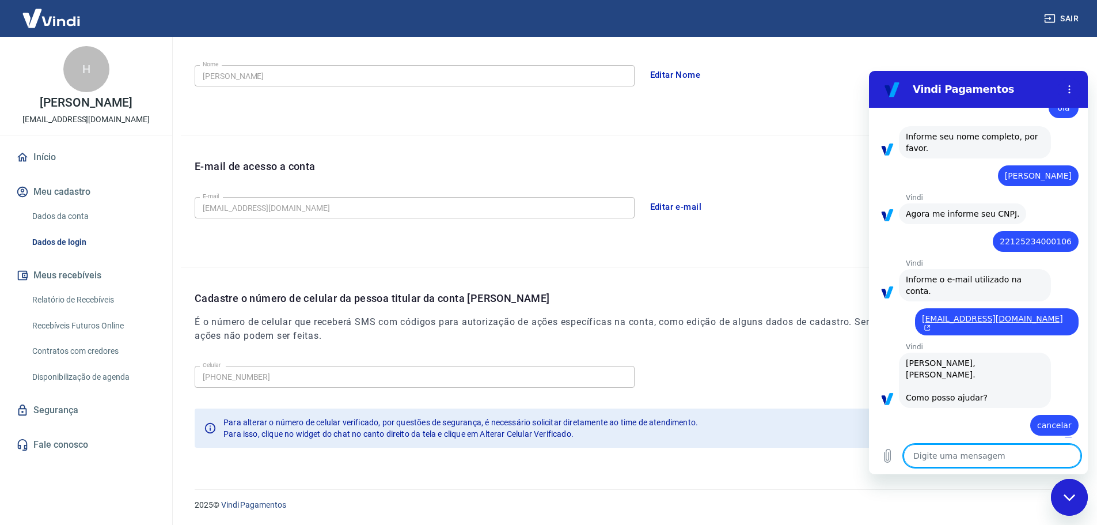
type textarea "x"
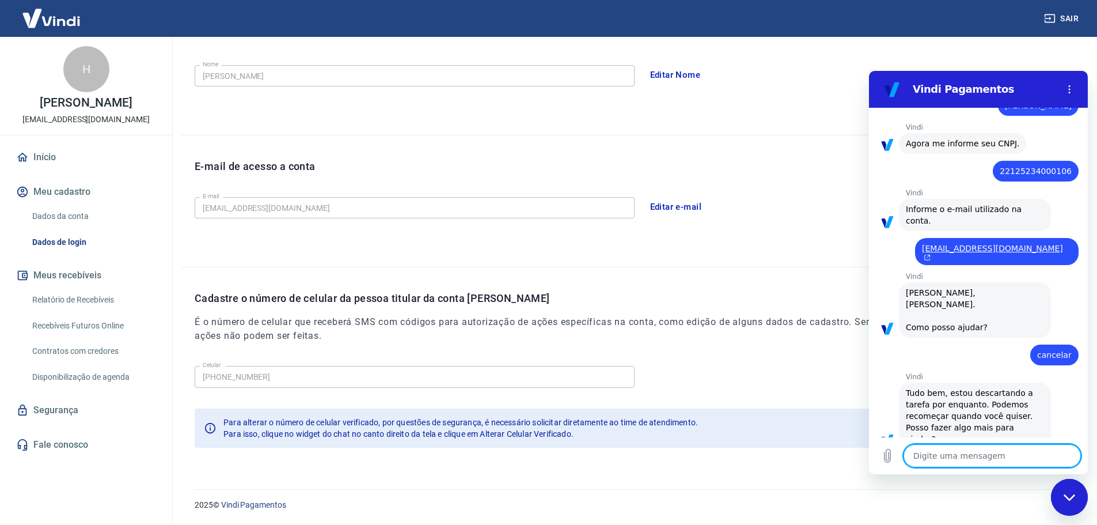
scroll to position [106, 0]
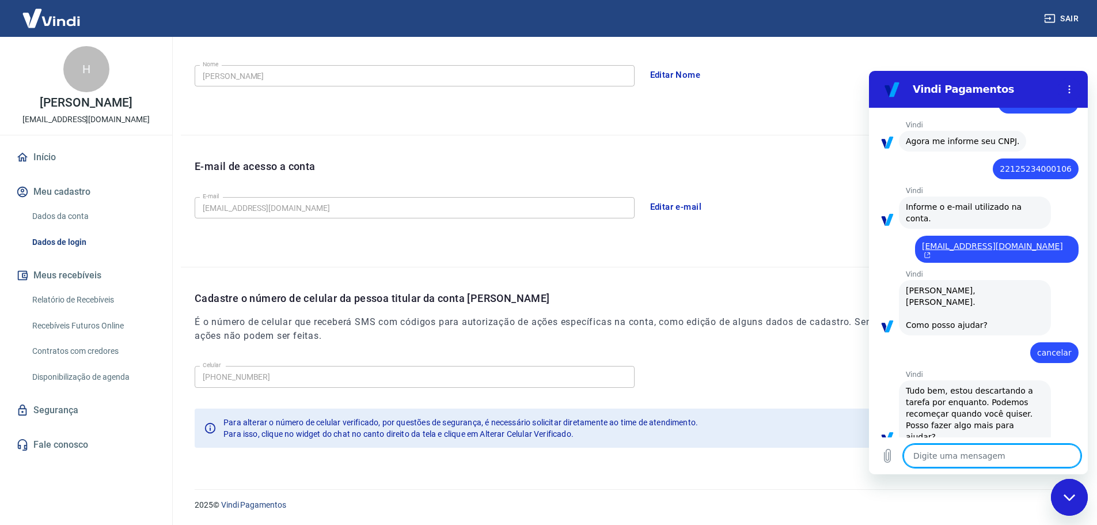
type textarea "q"
type textarea "x"
type textarea "qu"
type textarea "x"
type textarea "que"
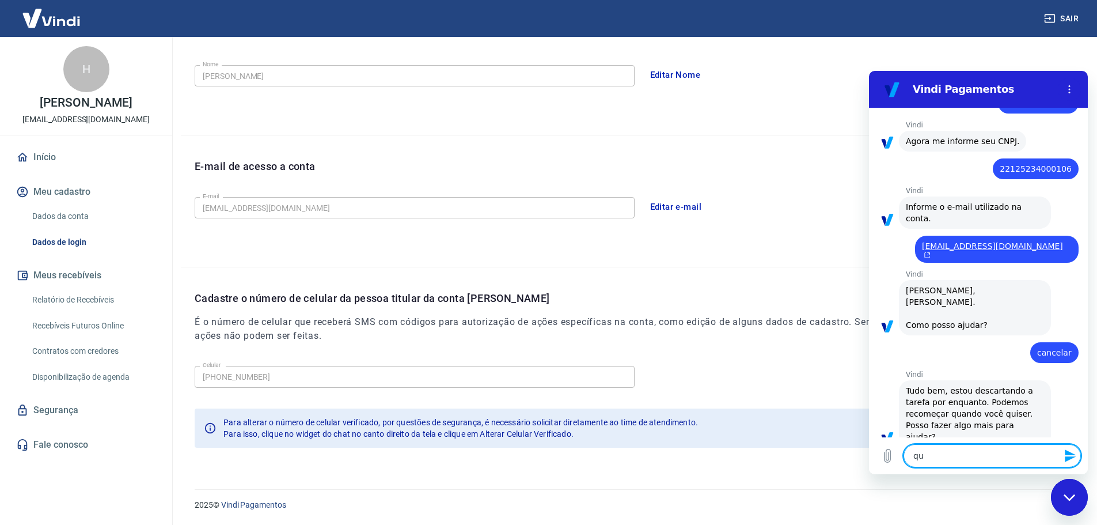
type textarea "x"
type textarea "quer"
type textarea "x"
type textarea "quero"
type textarea "x"
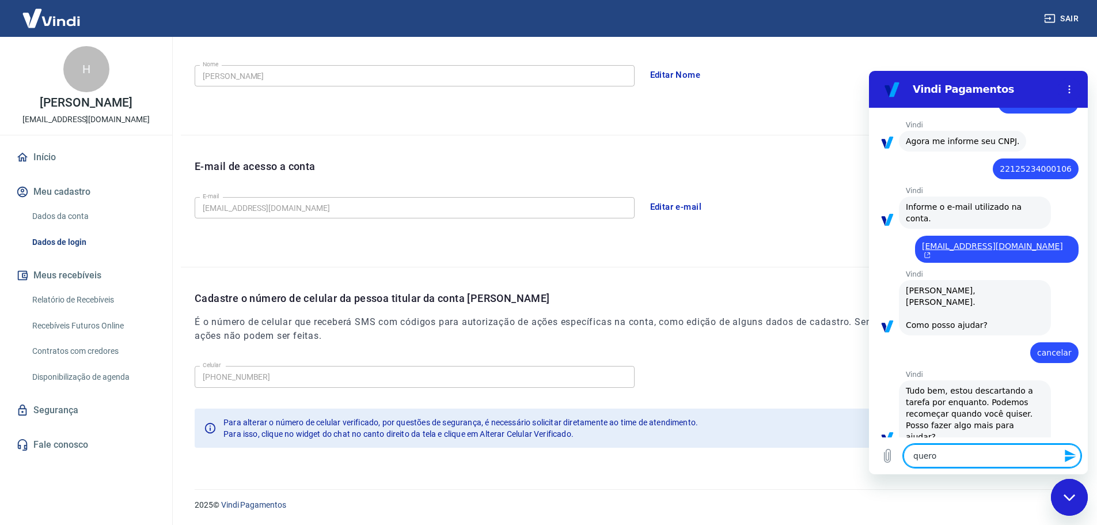
type textarea "quero"
type textarea "x"
type textarea "quero c"
type textarea "x"
type textarea "quero ca"
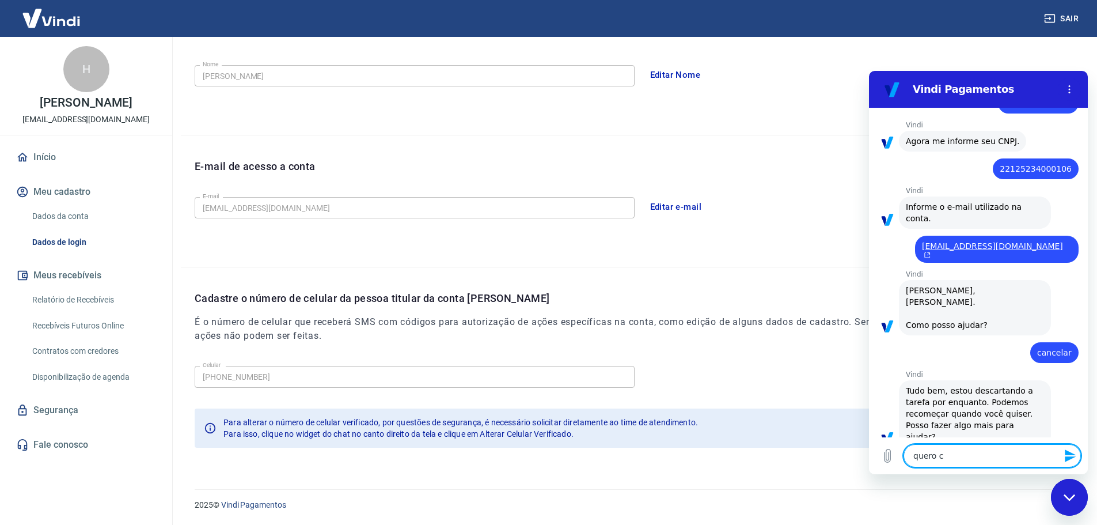
type textarea "x"
type textarea "quero can"
type textarea "x"
type textarea "quero canc"
type textarea "x"
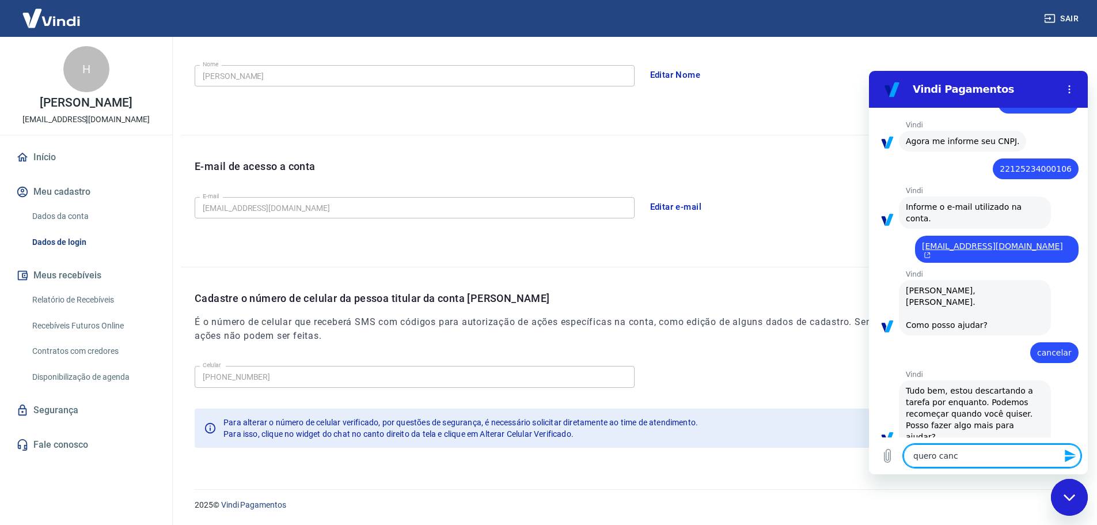
type textarea "quero cance"
type textarea "x"
type textarea "quero cancel"
type textarea "x"
type textarea "quero cancela"
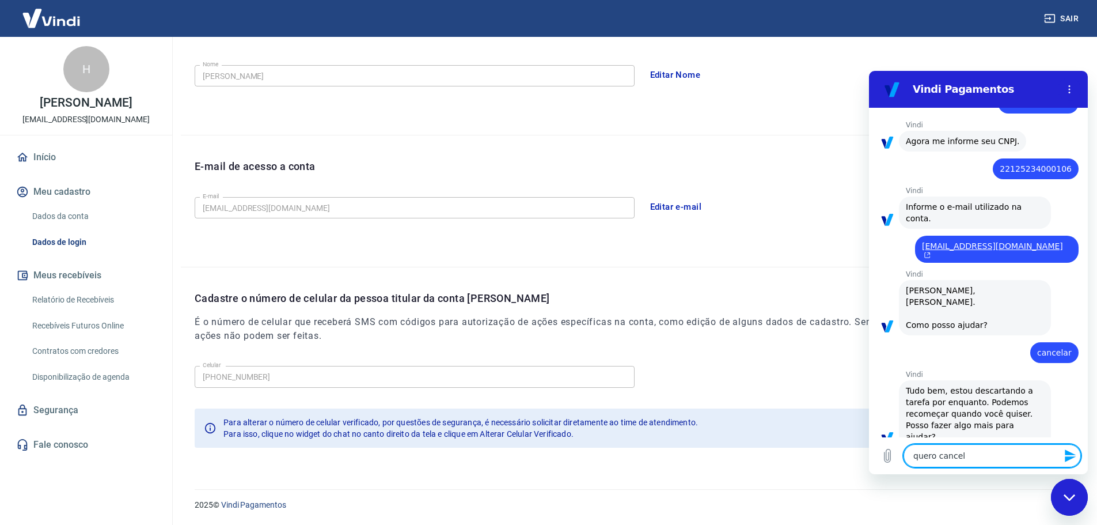
type textarea "x"
type textarea "quero cancelar"
type textarea "x"
type textarea "quero cancelar"
type textarea "x"
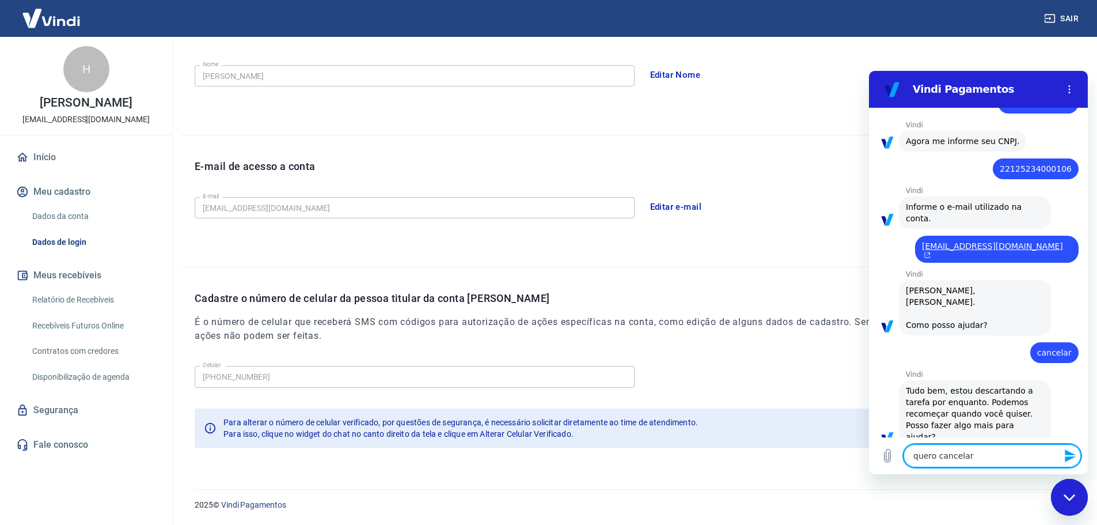
type textarea "quero cancelar a"
type textarea "x"
type textarea "quero cancelar a"
type textarea "x"
type textarea "quero cancelar a p"
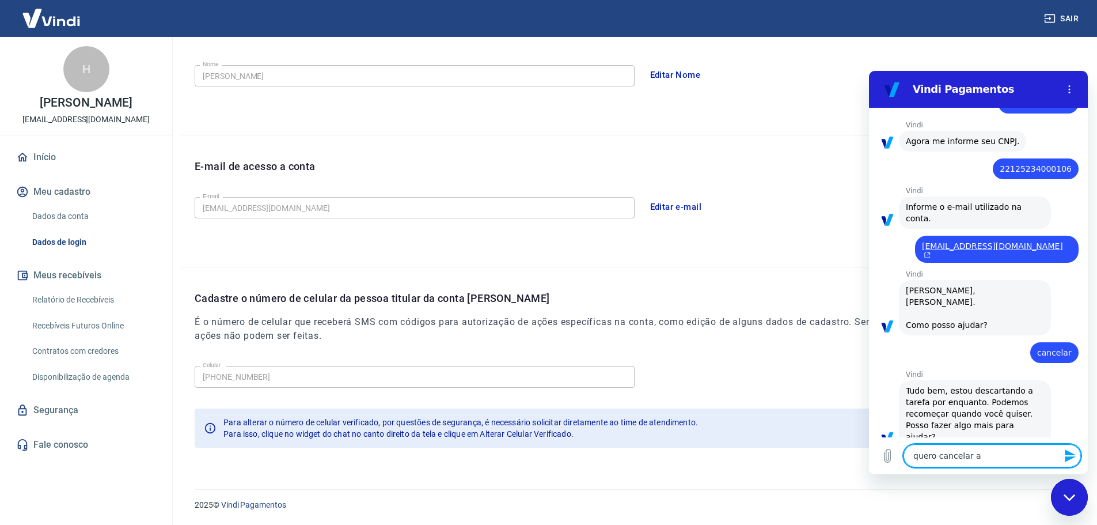
type textarea "x"
type textarea "quero cancelar a pr"
type textarea "x"
type textarea "quero cancelar a pre"
type textarea "x"
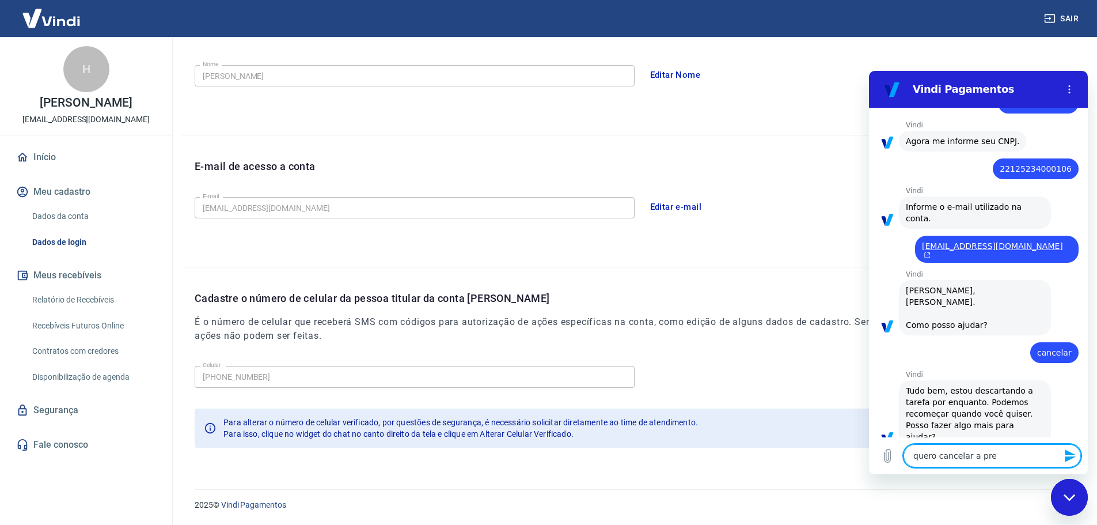
type textarea "quero cancelar a pres"
type textarea "x"
type textarea "quero cancelar a prest"
type textarea "x"
type textarea "quero cancelar a presta"
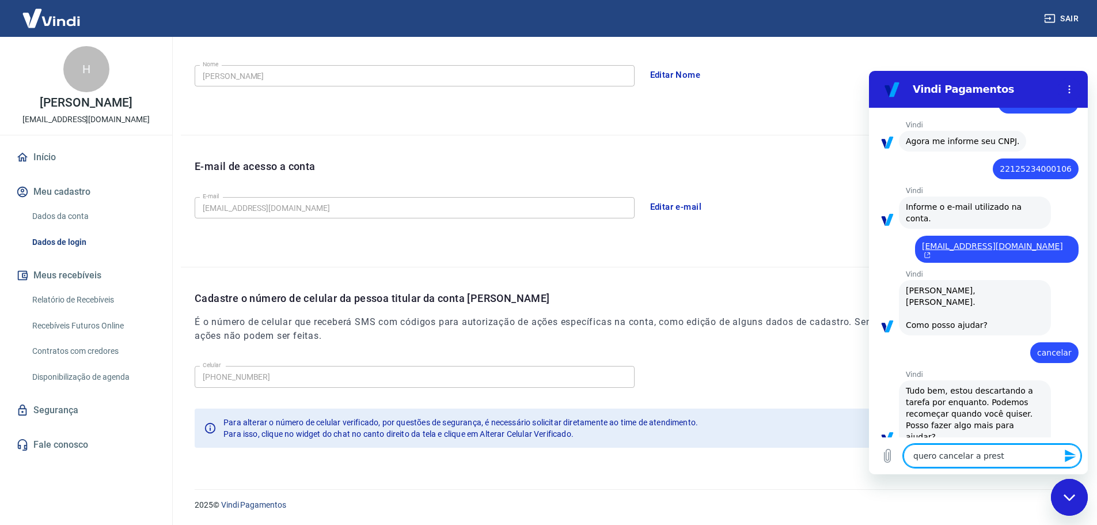
type textarea "x"
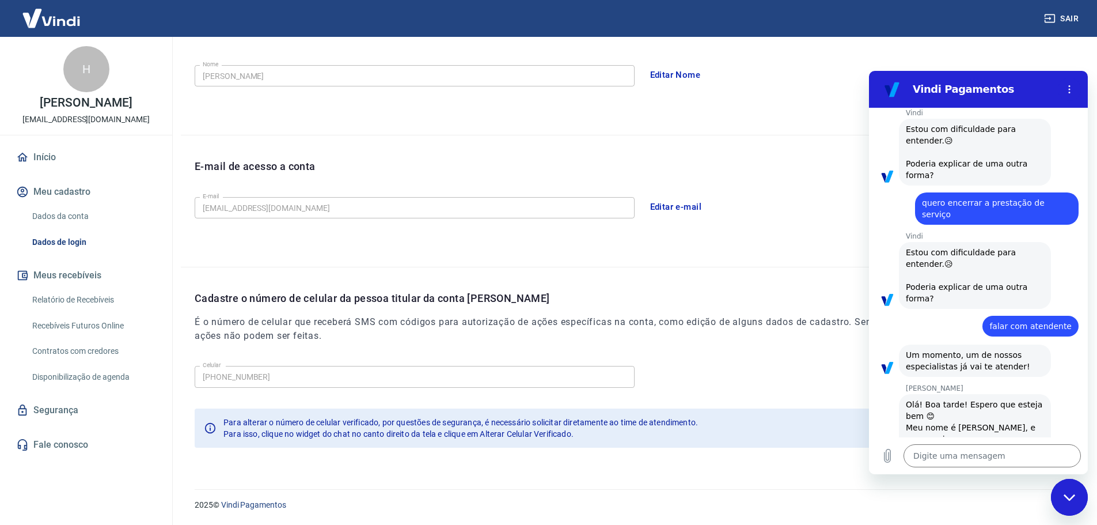
scroll to position [493, 0]
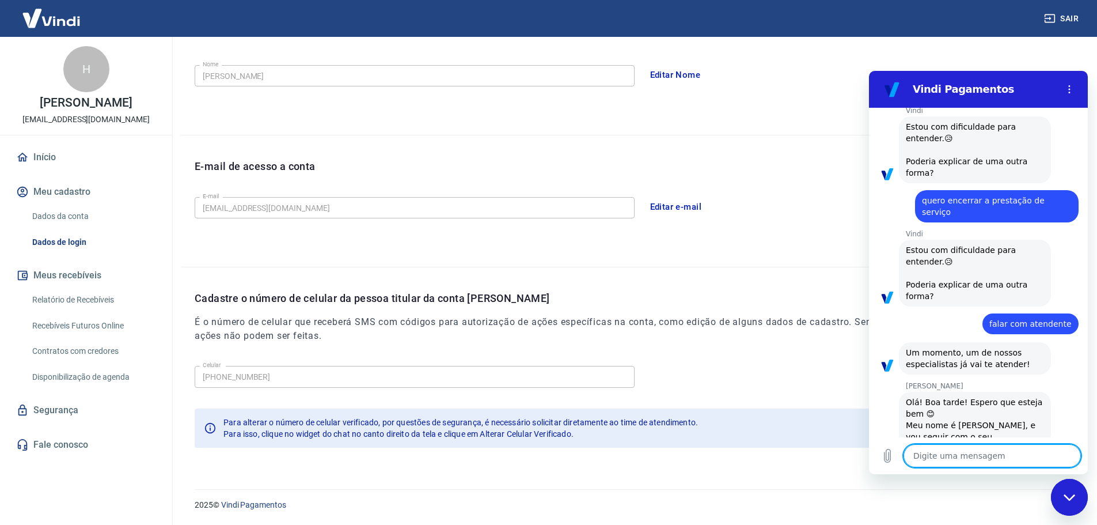
click at [1009, 452] on textarea at bounding box center [991, 455] width 177 height 23
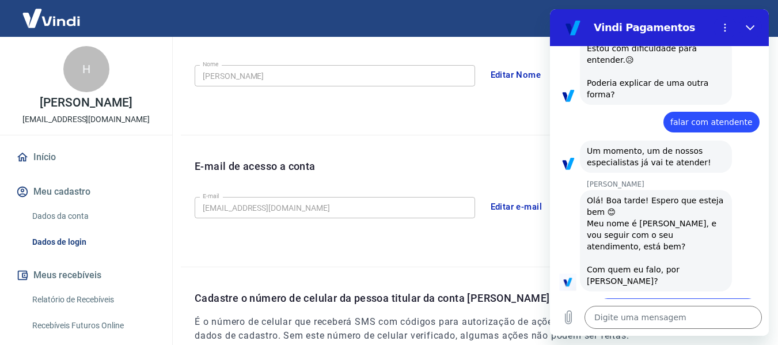
scroll to position [635, 0]
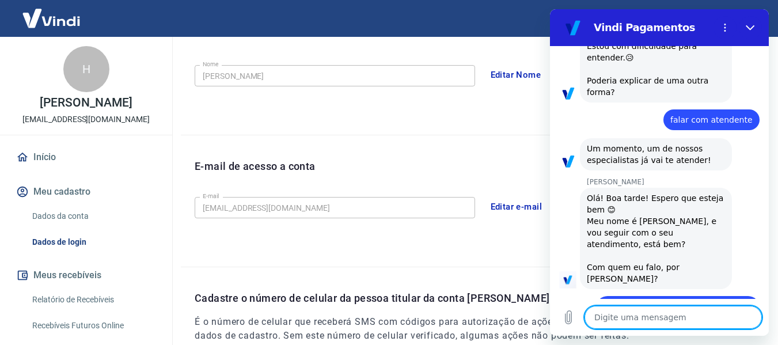
click at [656, 314] on textarea at bounding box center [672, 317] width 177 height 23
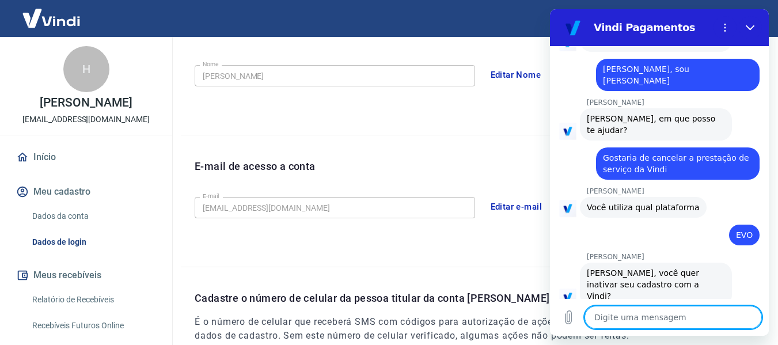
scroll to position [923, 0]
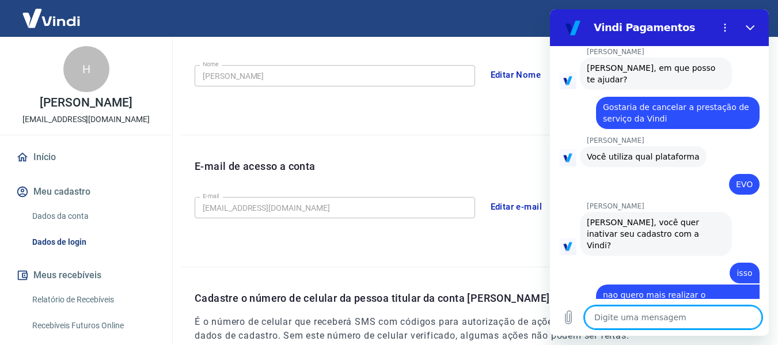
click at [663, 318] on textarea at bounding box center [672, 317] width 177 height 23
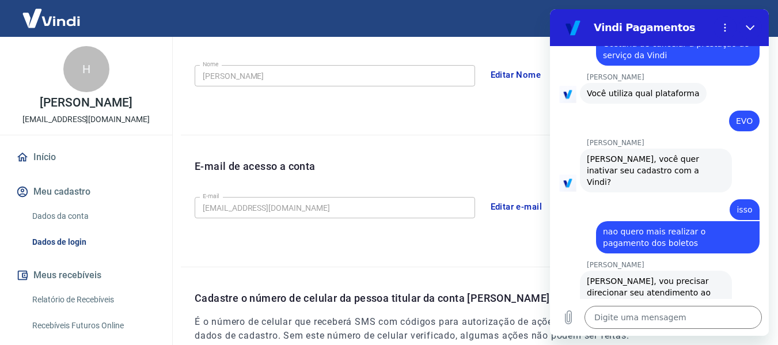
scroll to position [989, 0]
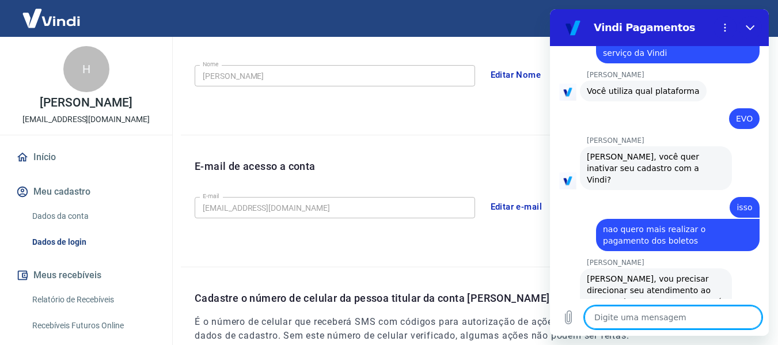
click at [666, 313] on textarea at bounding box center [672, 317] width 177 height 23
click at [659, 318] on textarea at bounding box center [672, 317] width 177 height 23
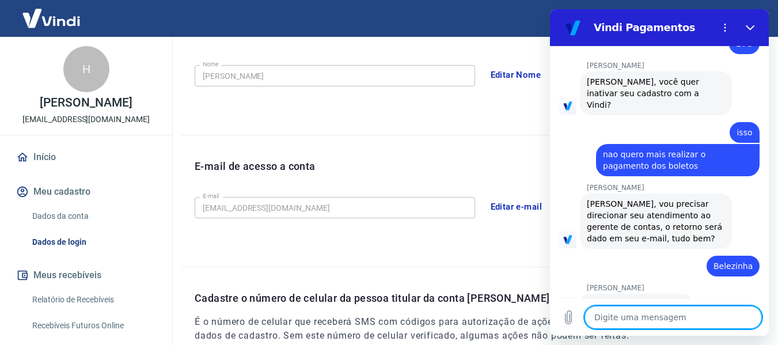
scroll to position [1066, 0]
